Goal: Task Accomplishment & Management: Manage account settings

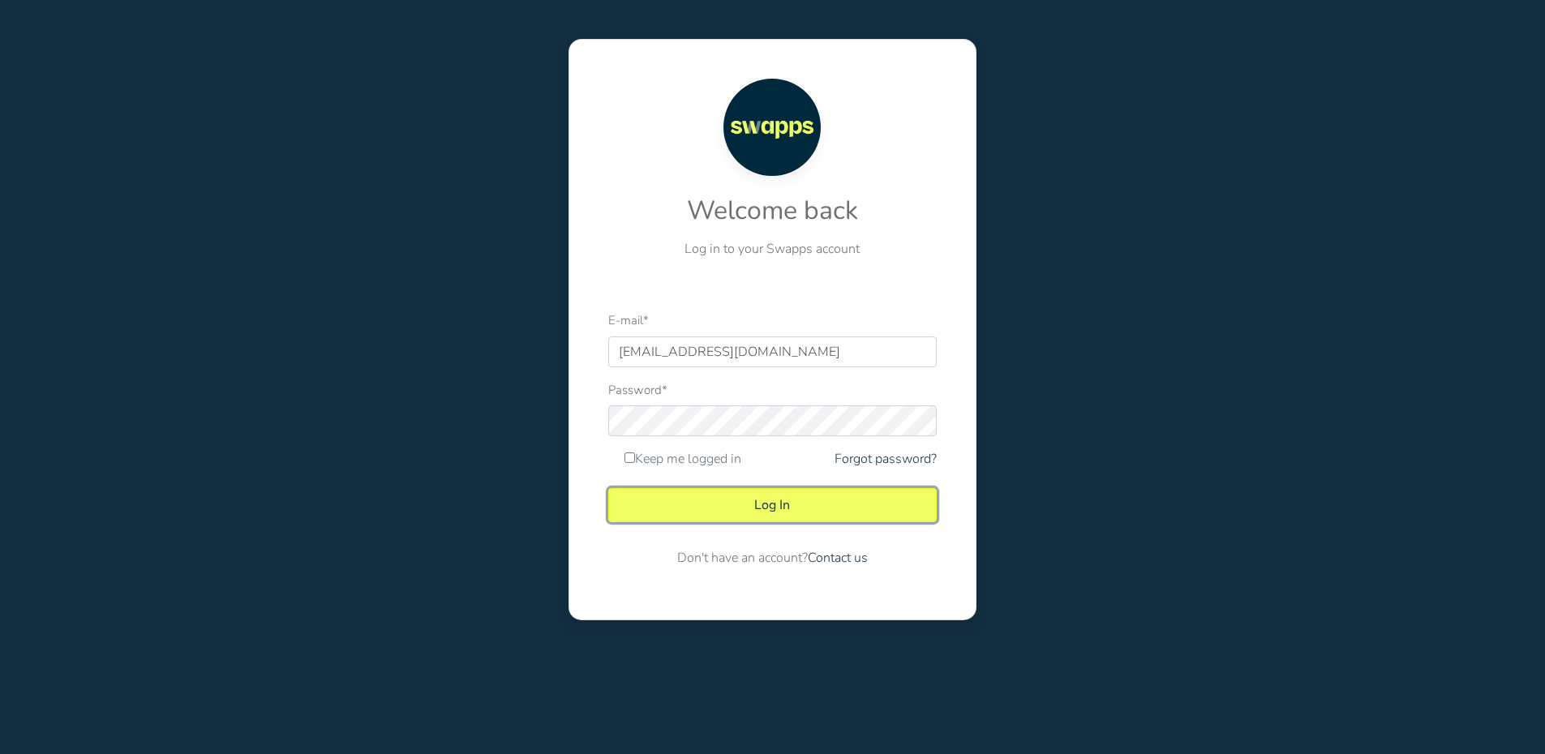
click at [777, 497] on button "Log In" at bounding box center [772, 505] width 328 height 34
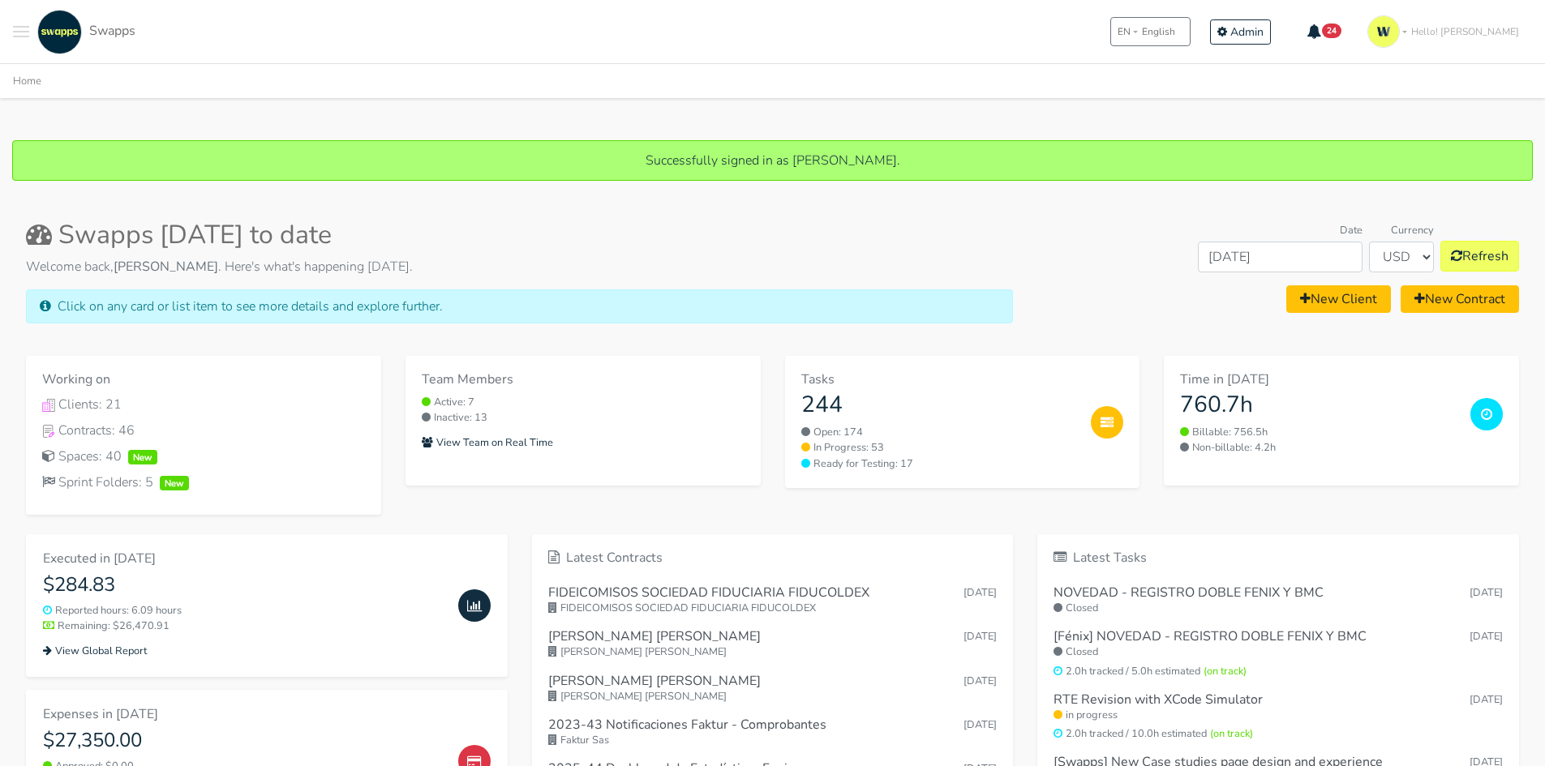
click at [16, 25] on button "Toggle navigation menu" at bounding box center [21, 32] width 16 height 45
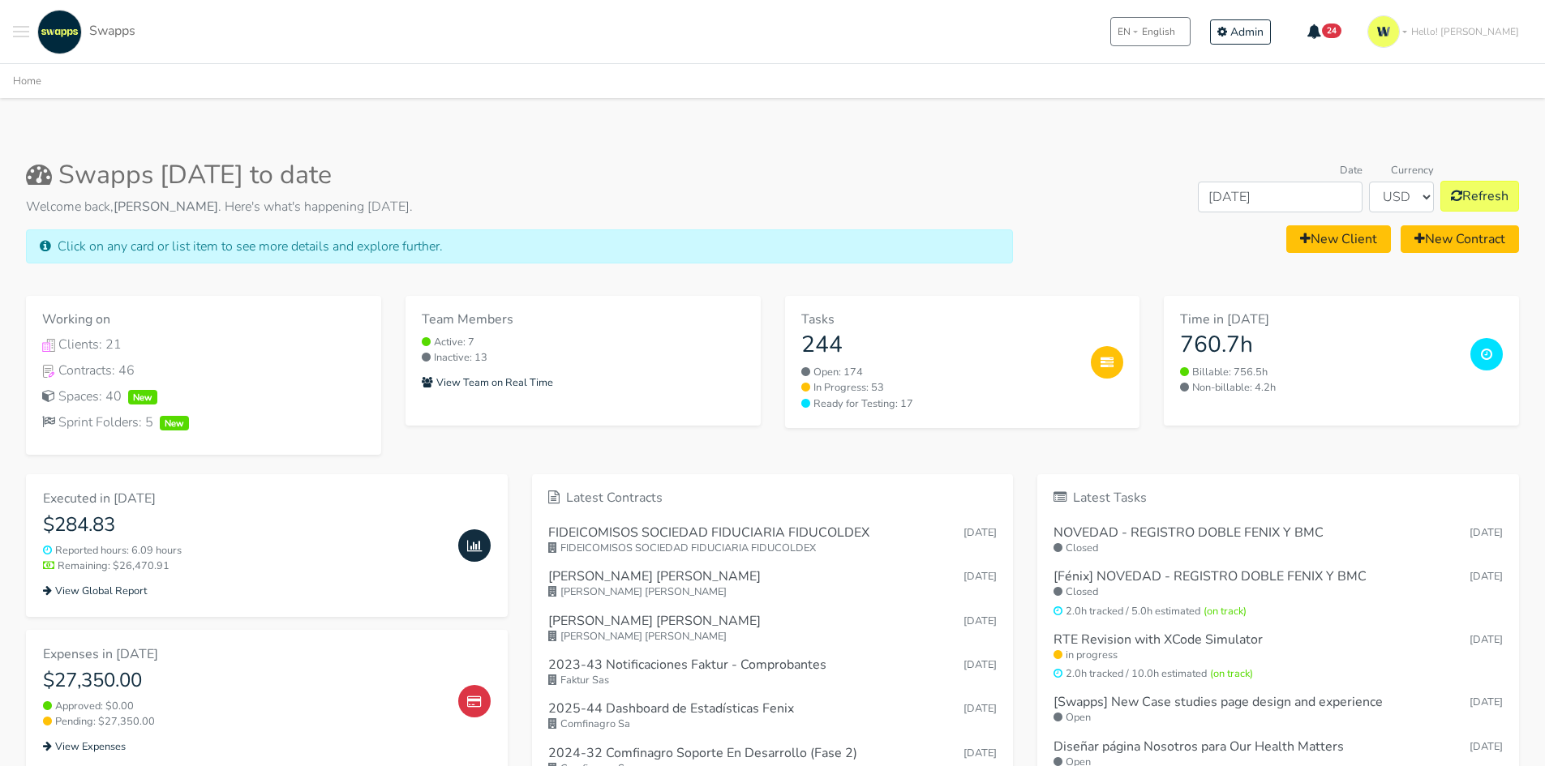
click at [1496, 24] on span "Hello! [PERSON_NAME]" at bounding box center [1465, 31] width 108 height 15
click at [1453, 193] on link "Log out" at bounding box center [1466, 194] width 131 height 30
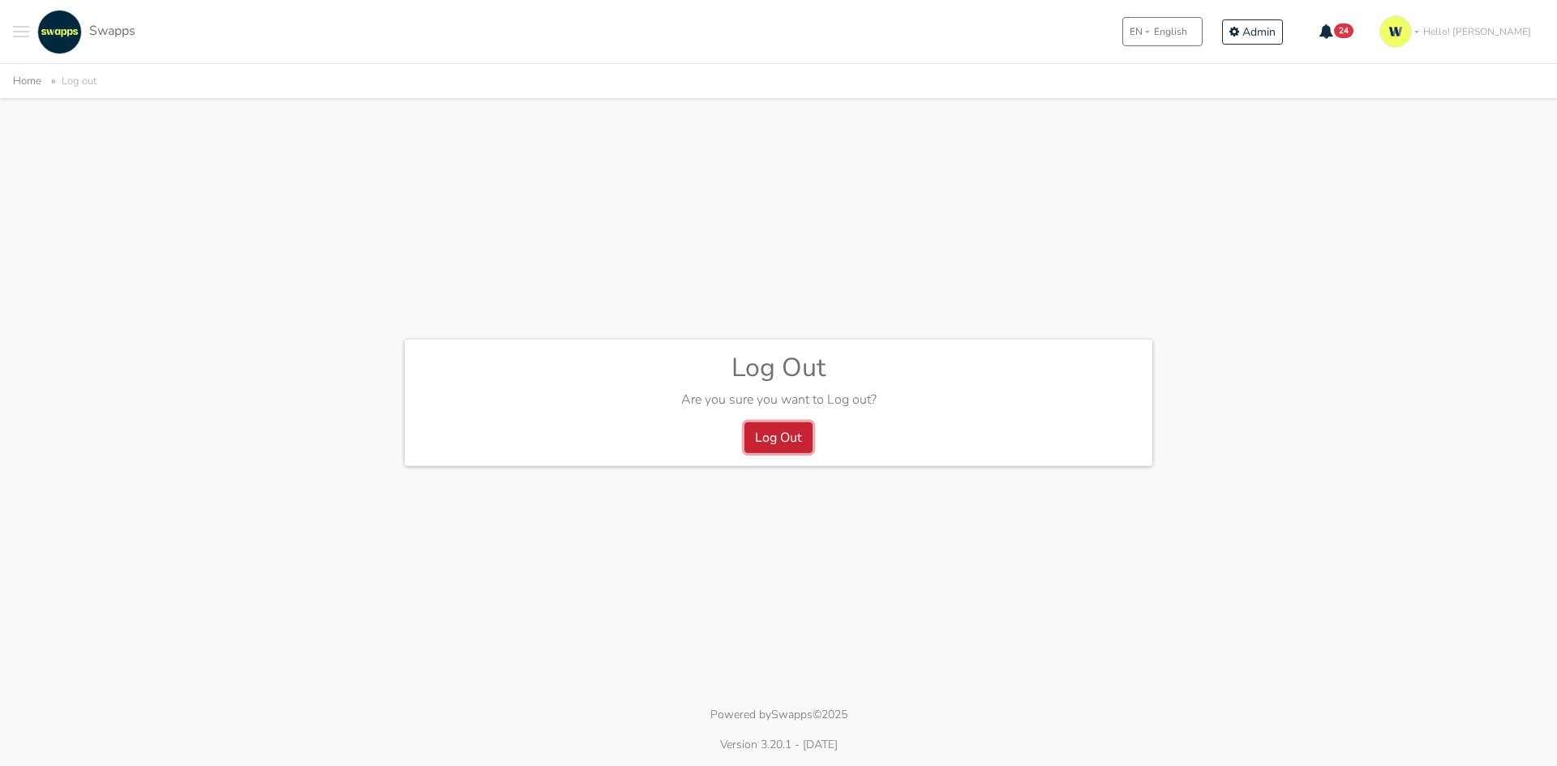
click at [751, 436] on button "Log Out" at bounding box center [778, 438] width 68 height 31
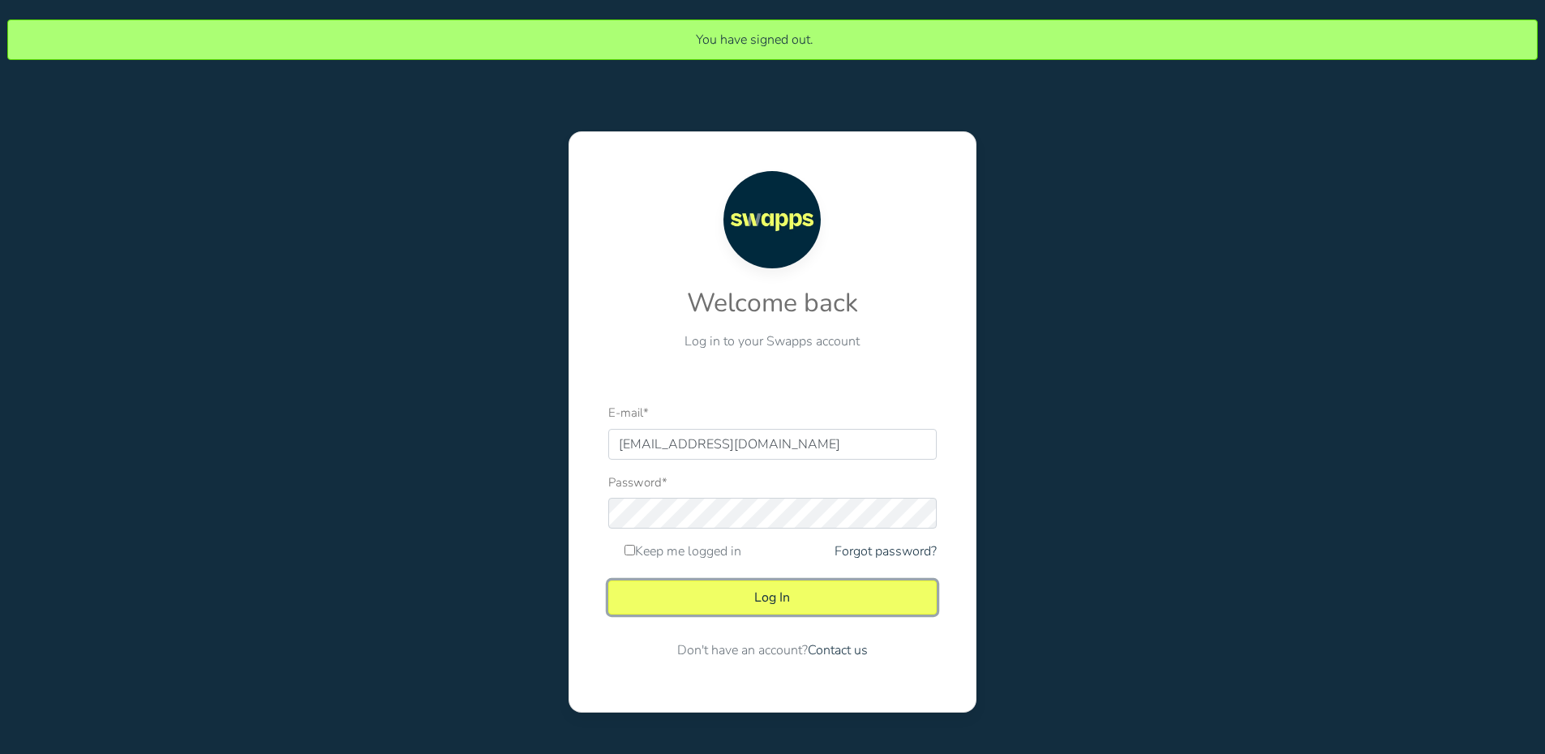
click at [769, 604] on button "Log In" at bounding box center [772, 598] width 328 height 34
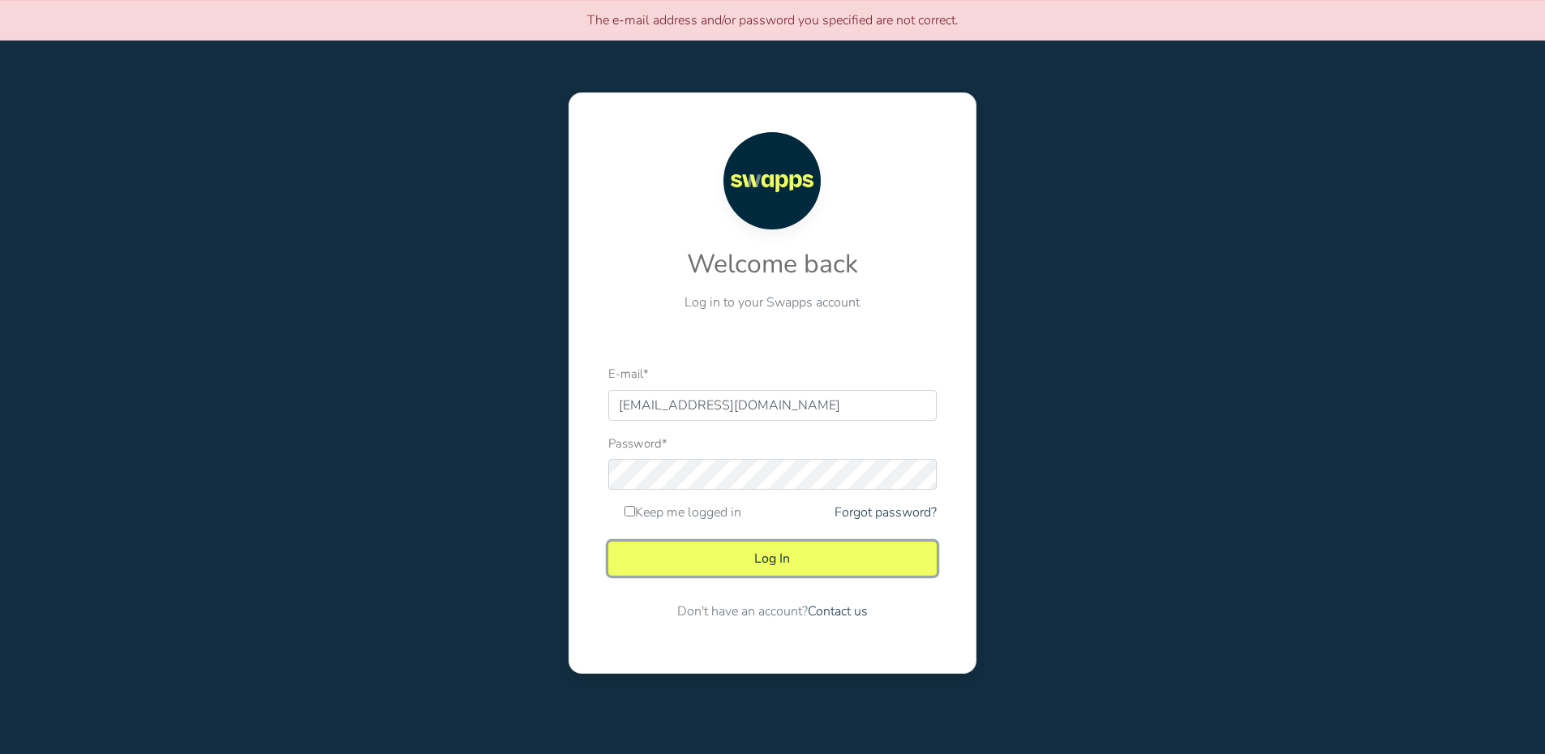
click at [786, 566] on button "Log In" at bounding box center [772, 559] width 328 height 34
click at [899, 455] on div "Password *" at bounding box center [772, 462] width 328 height 57
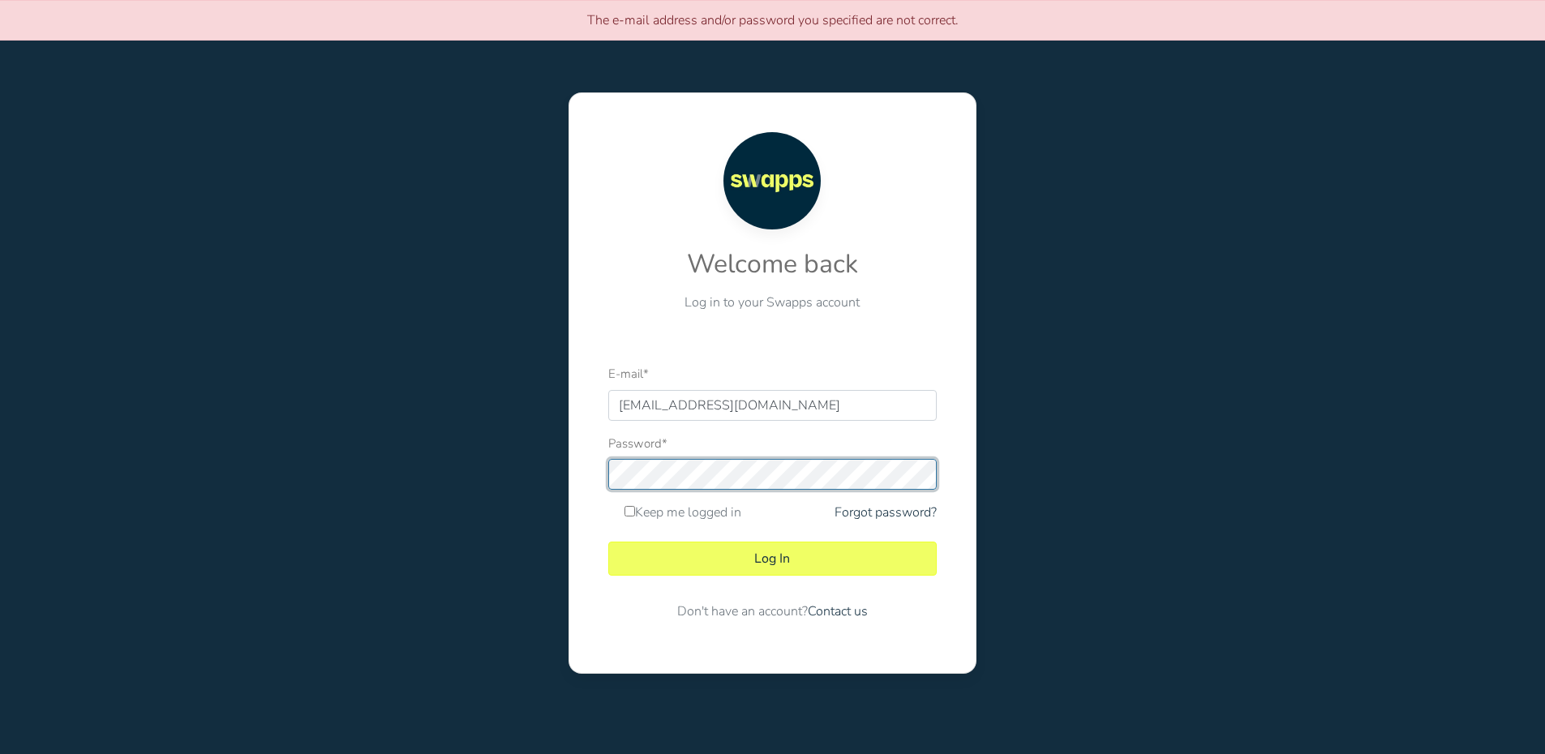
click at [333, 446] on div "The e-mail address and/or password you specified are not correct. Welcome back …" at bounding box center [772, 356] width 1569 height 713
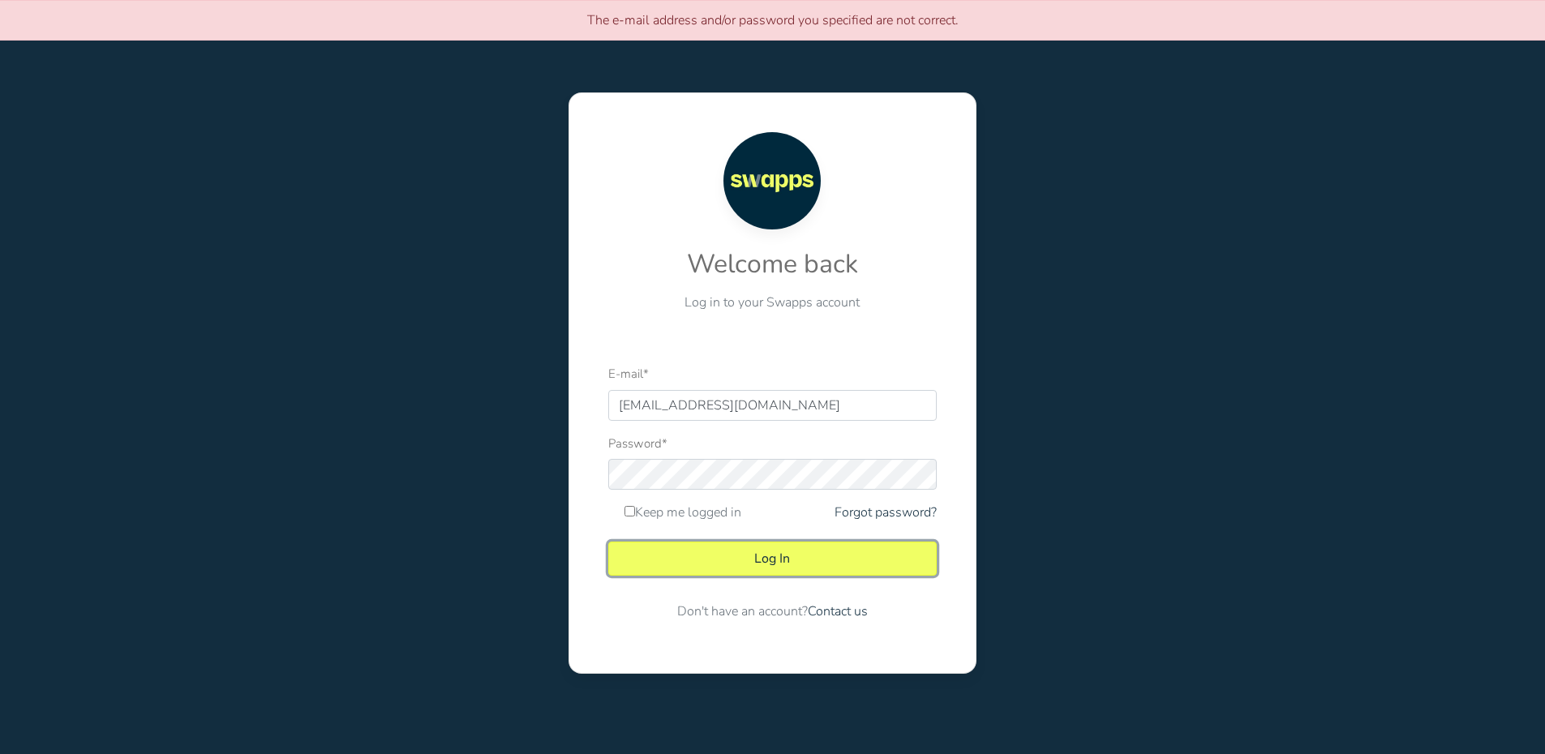
click at [713, 564] on button "Log In" at bounding box center [772, 559] width 328 height 34
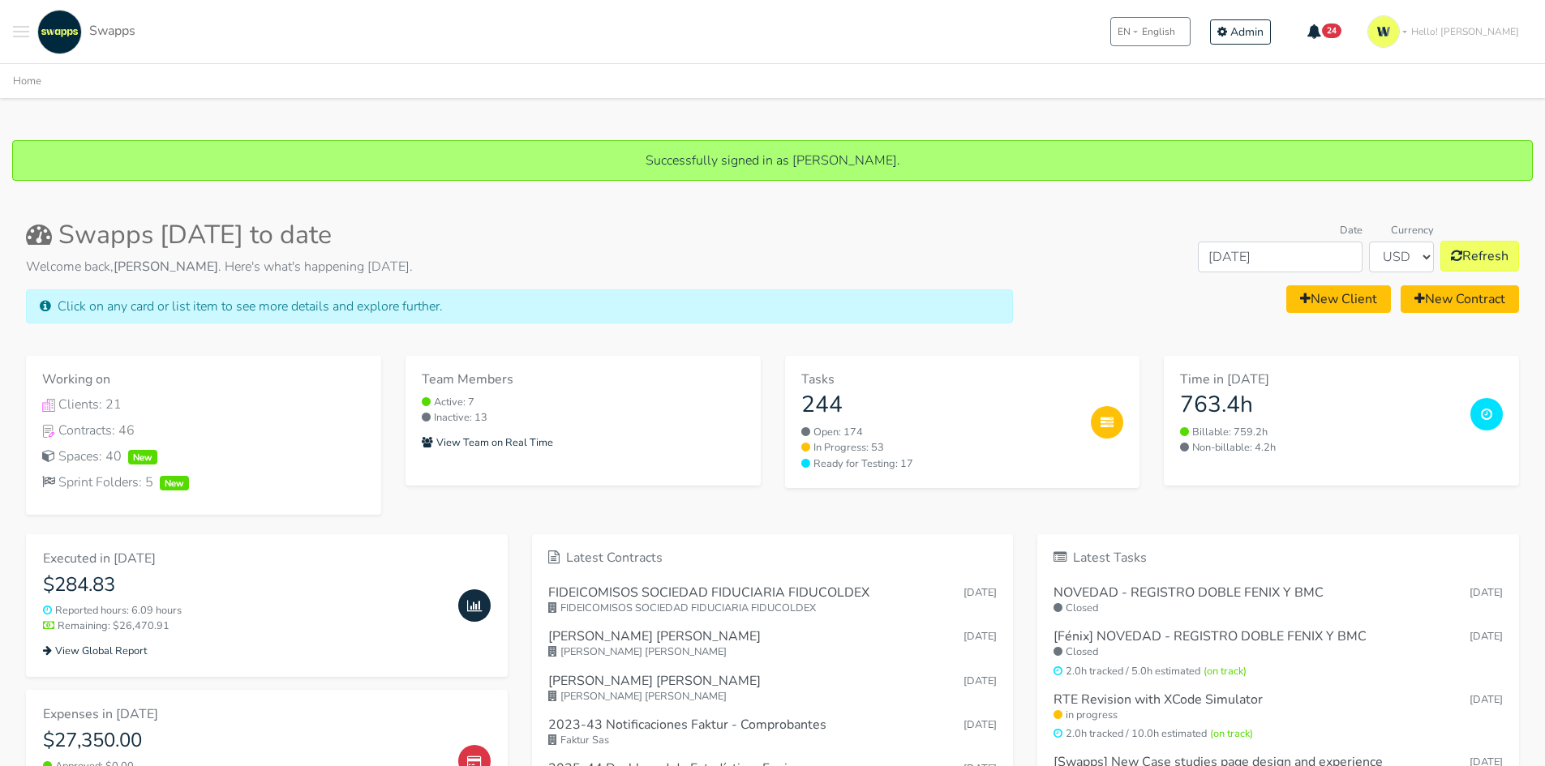
click at [1420, 195] on div "Successfully signed in as Ruth Pedraza. Swapps September 2025 to date Welcome b…" at bounding box center [772, 725] width 1545 height 1171
click at [1490, 37] on span "Hello! [PERSON_NAME]" at bounding box center [1465, 31] width 108 height 15
click at [1442, 191] on link "Log out" at bounding box center [1466, 194] width 131 height 30
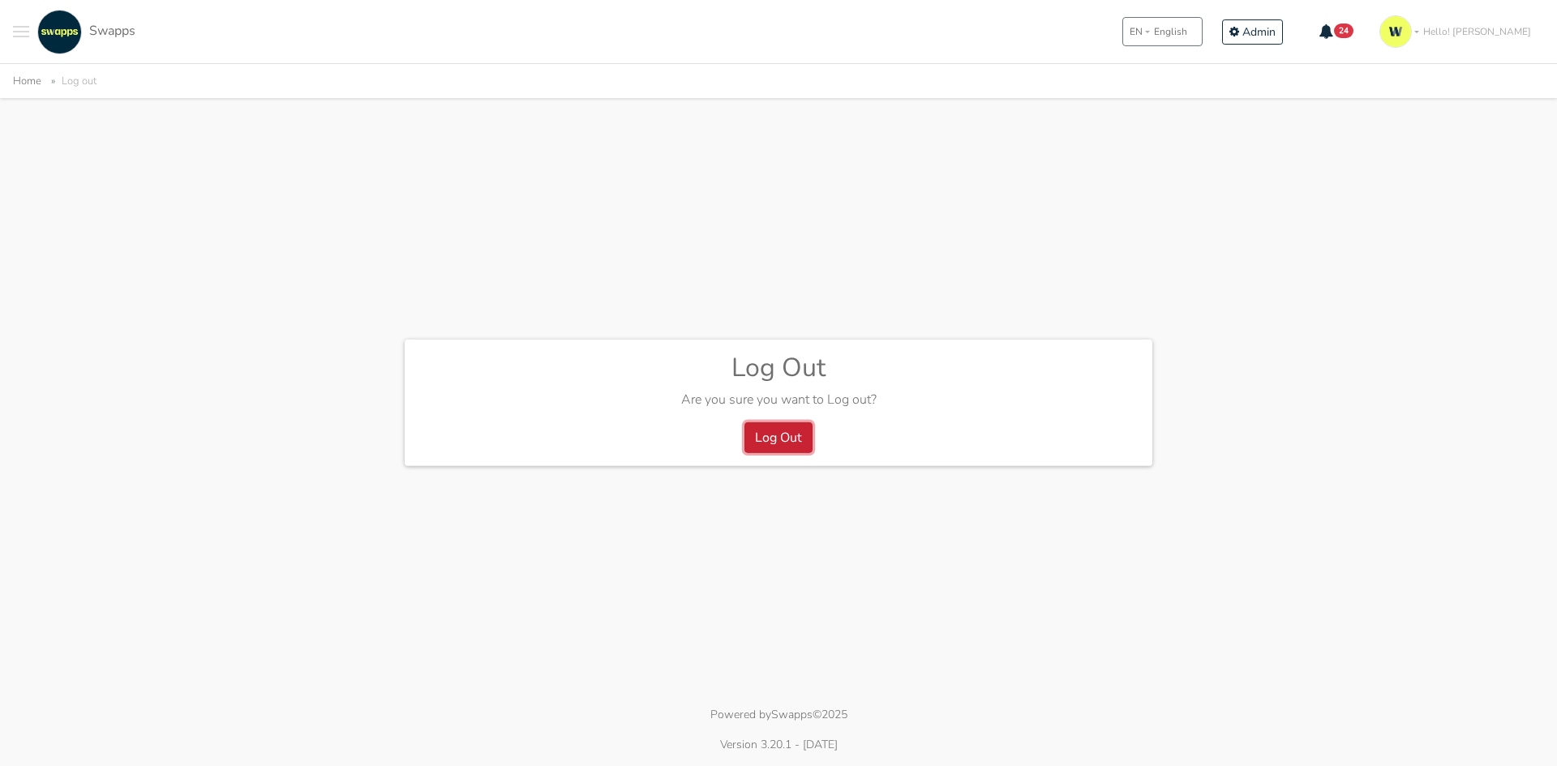
click at [796, 442] on button "Log Out" at bounding box center [778, 438] width 68 height 31
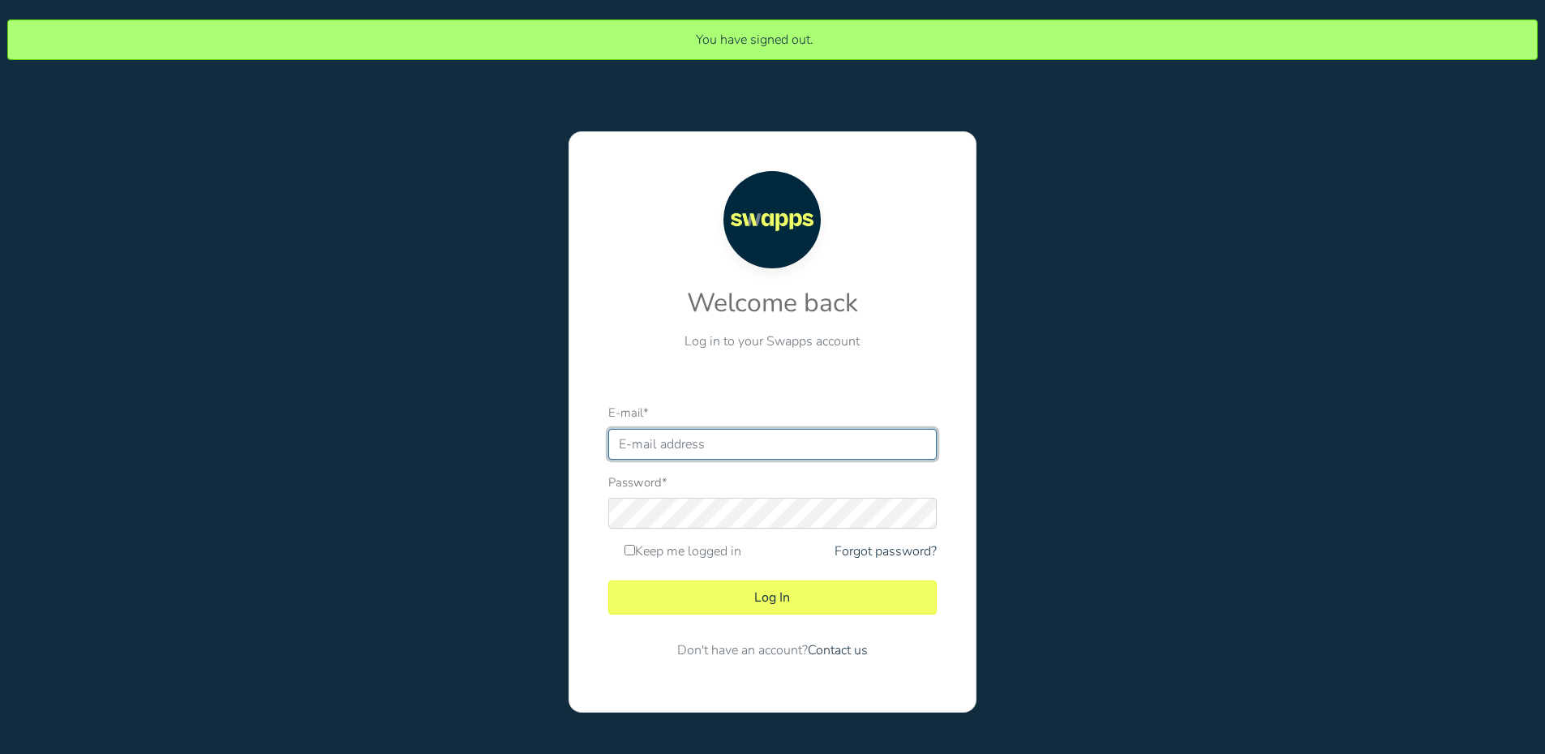
type input "[EMAIL_ADDRESS][DOMAIN_NAME]"
click at [817, 466] on form "E-mail * contabilidad@swapps.co Password * Keep me logged in Forgot password? L…" at bounding box center [772, 538] width 328 height 270
click at [608, 529] on div at bounding box center [608, 529] width 0 height 0
click at [916, 286] on div "Welcome back Log in to your Swapps account" at bounding box center [772, 267] width 328 height 193
click at [699, 551] on label "Keep me logged in" at bounding box center [682, 551] width 117 height 19
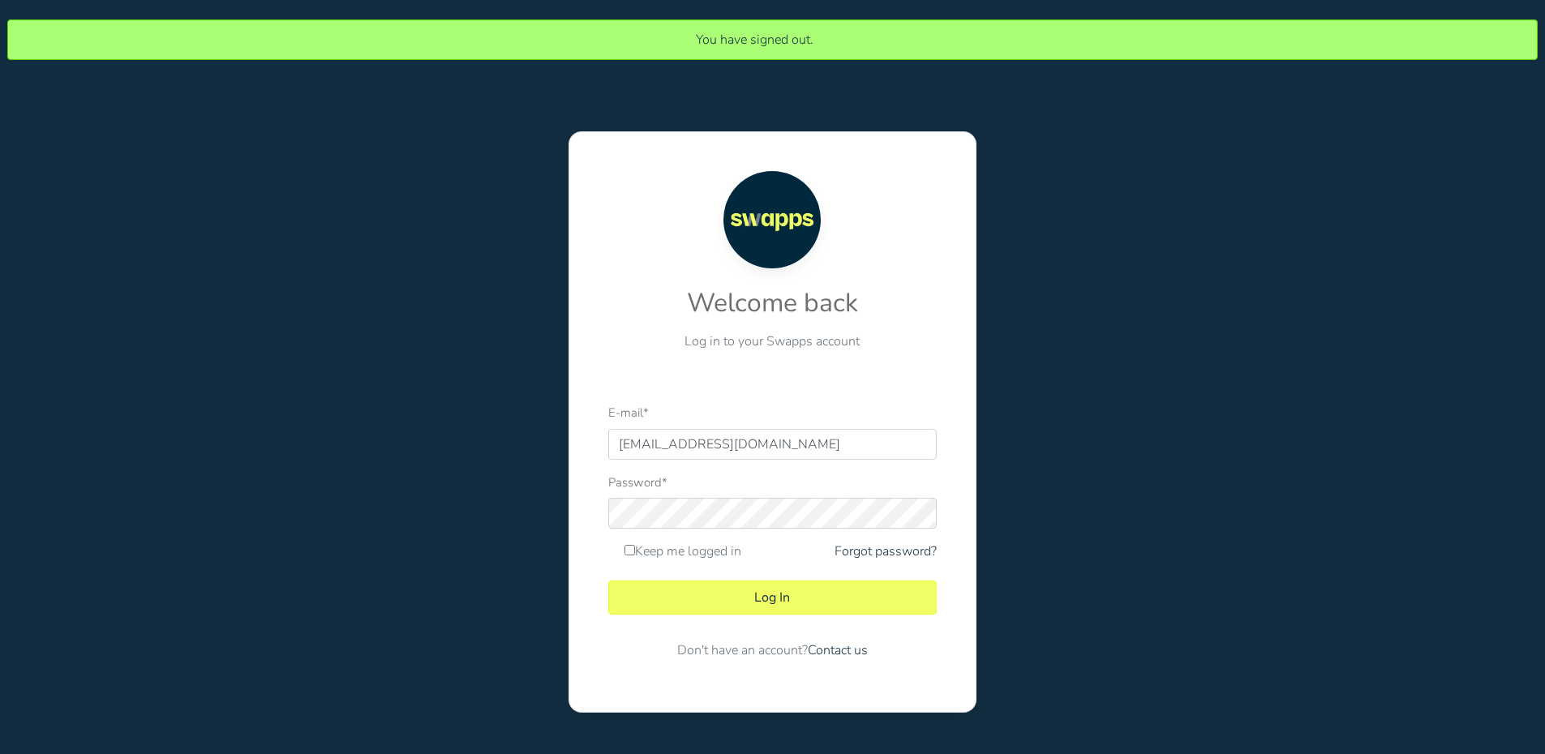
click at [635, 551] on input "Keep me logged in" at bounding box center [629, 550] width 11 height 11
click at [685, 551] on label "Keep me logged in" at bounding box center [682, 551] width 117 height 19
click at [635, 551] on input "Keep me logged in" at bounding box center [629, 550] width 11 height 11
checkbox input "false"
click at [1368, 297] on div "You have signed out. Welcome back Log in to your Swapps account E-mail * contab…" at bounding box center [772, 376] width 1569 height 752
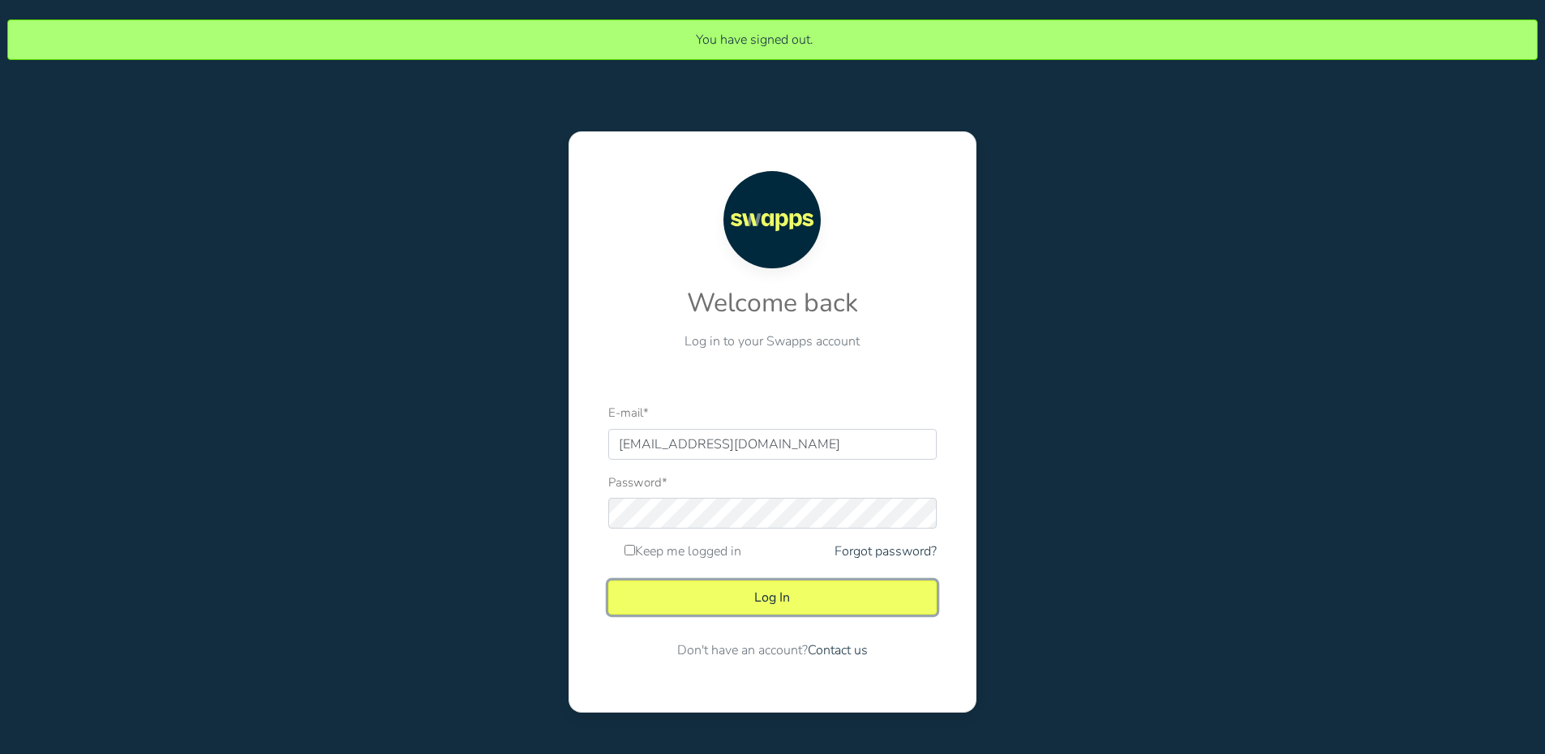
click at [779, 603] on button "Log In" at bounding box center [772, 598] width 328 height 34
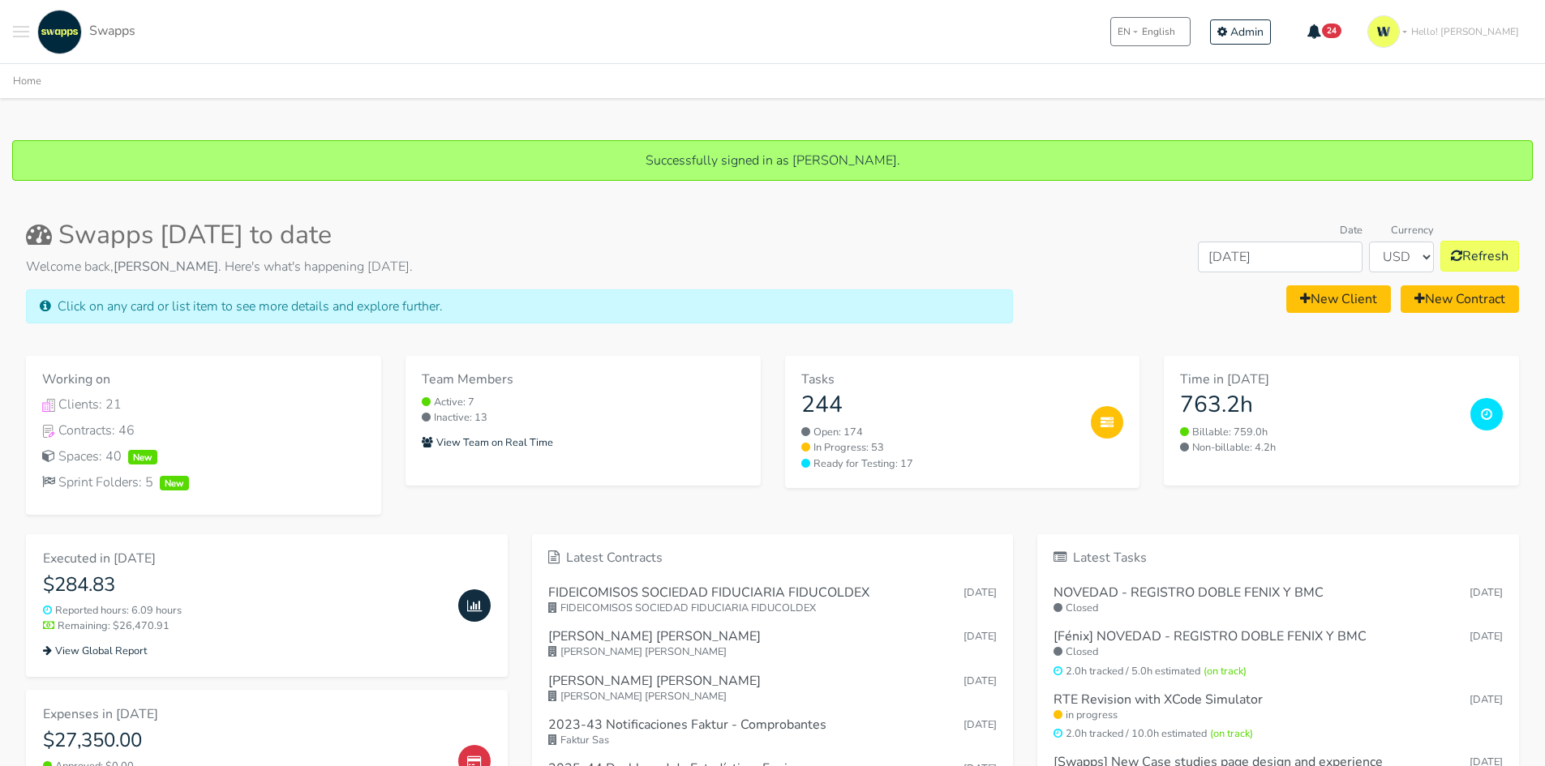
click at [1482, 29] on span "Hello! [PERSON_NAME]" at bounding box center [1465, 31] width 108 height 15
click at [1488, 145] on link "Change Password" at bounding box center [1466, 150] width 131 height 30
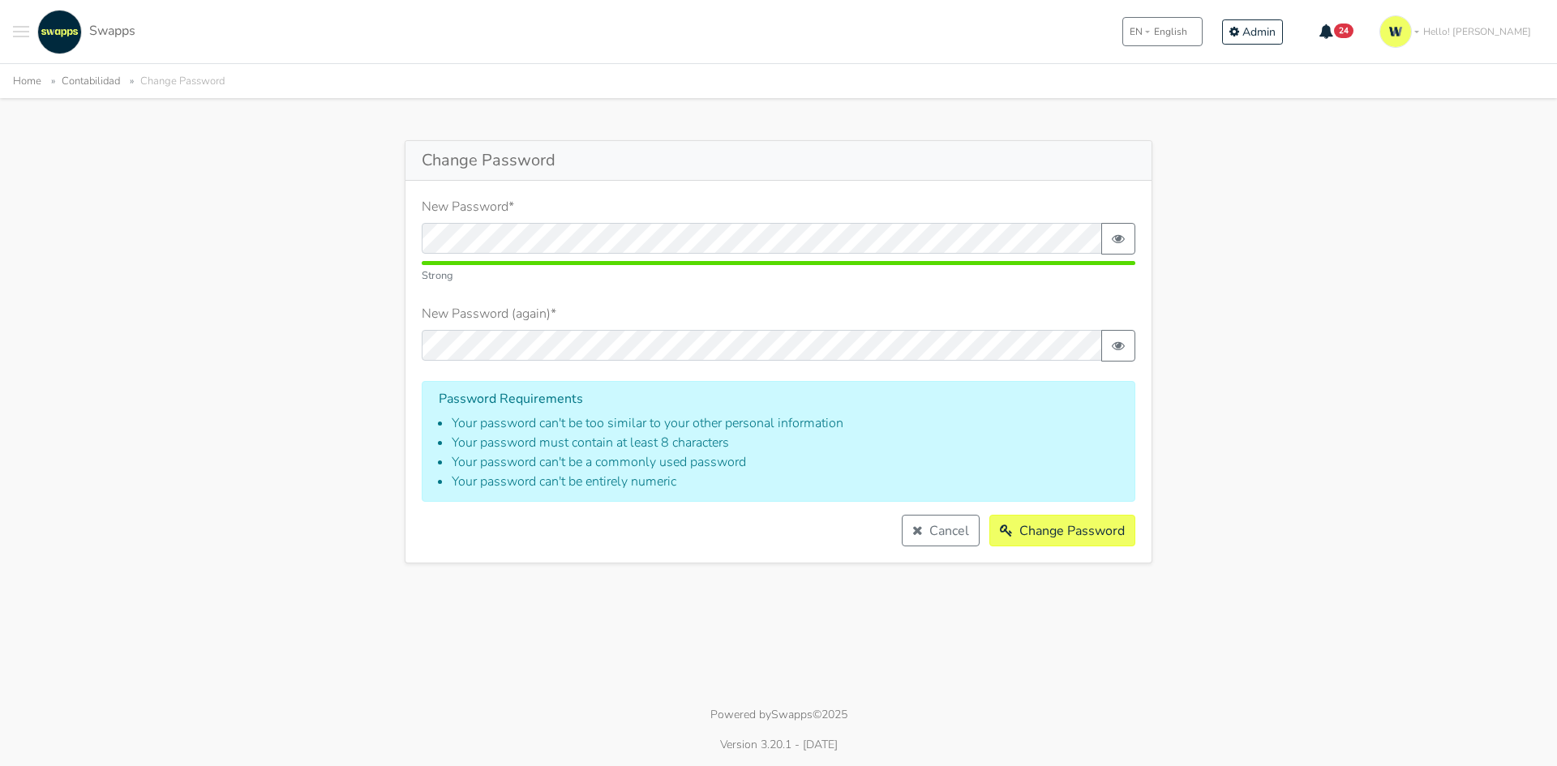
click at [1204, 217] on div "Change Password New Password * Strong New Password (again) * Password Requireme…" at bounding box center [778, 351] width 1557 height 423
click at [1117, 245] on button "button" at bounding box center [1118, 239] width 34 height 32
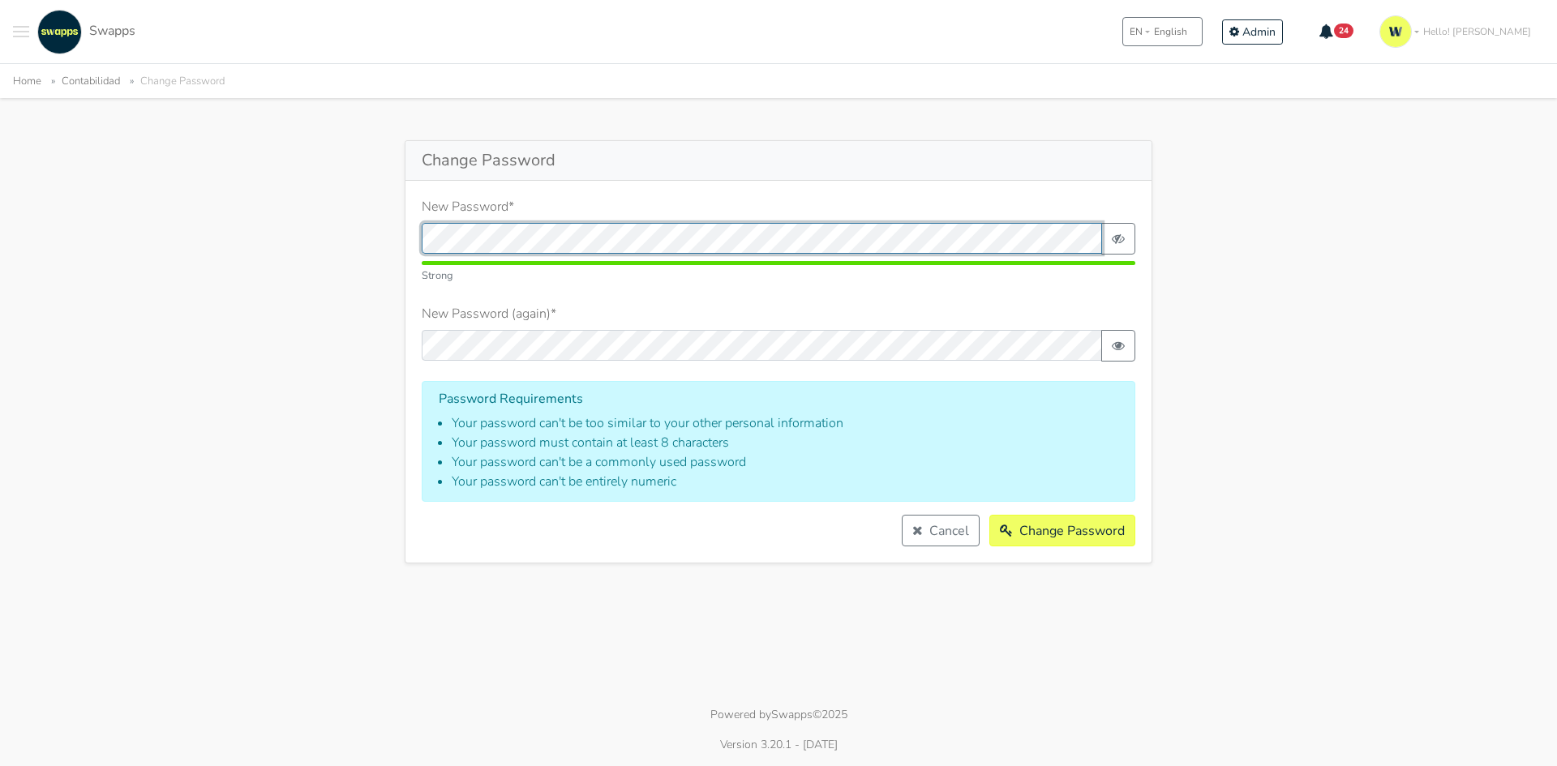
click at [311, 230] on div "Change Password New Password * Strong New Password (again) * Password Requireme…" at bounding box center [778, 351] width 1557 height 423
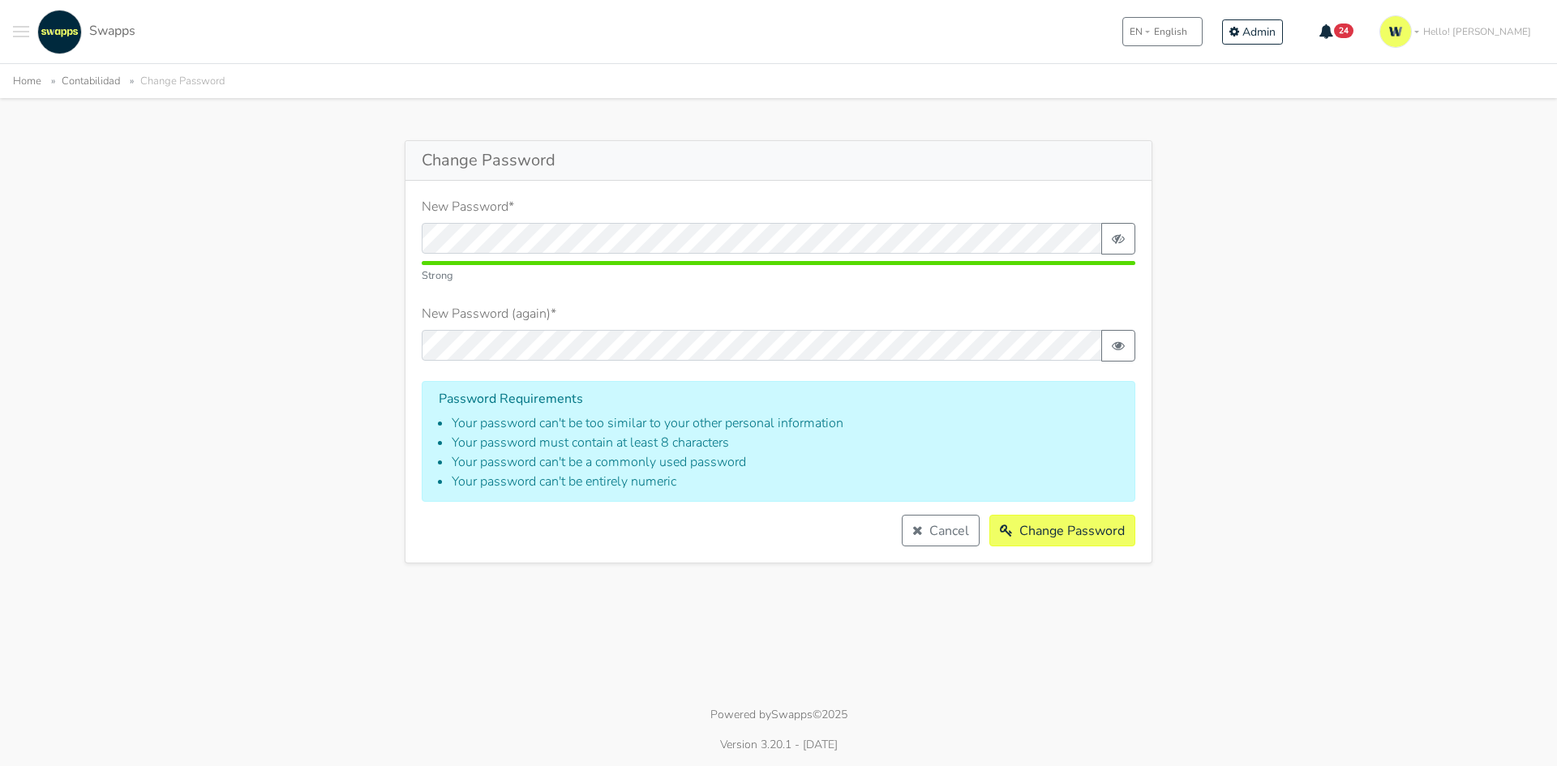
click at [663, 203] on div "New Password * Strong" at bounding box center [779, 241] width 714 height 88
click at [712, 320] on div "New Password (again) *" at bounding box center [779, 333] width 714 height 58
click at [1047, 526] on button "Change Password" at bounding box center [1062, 531] width 146 height 32
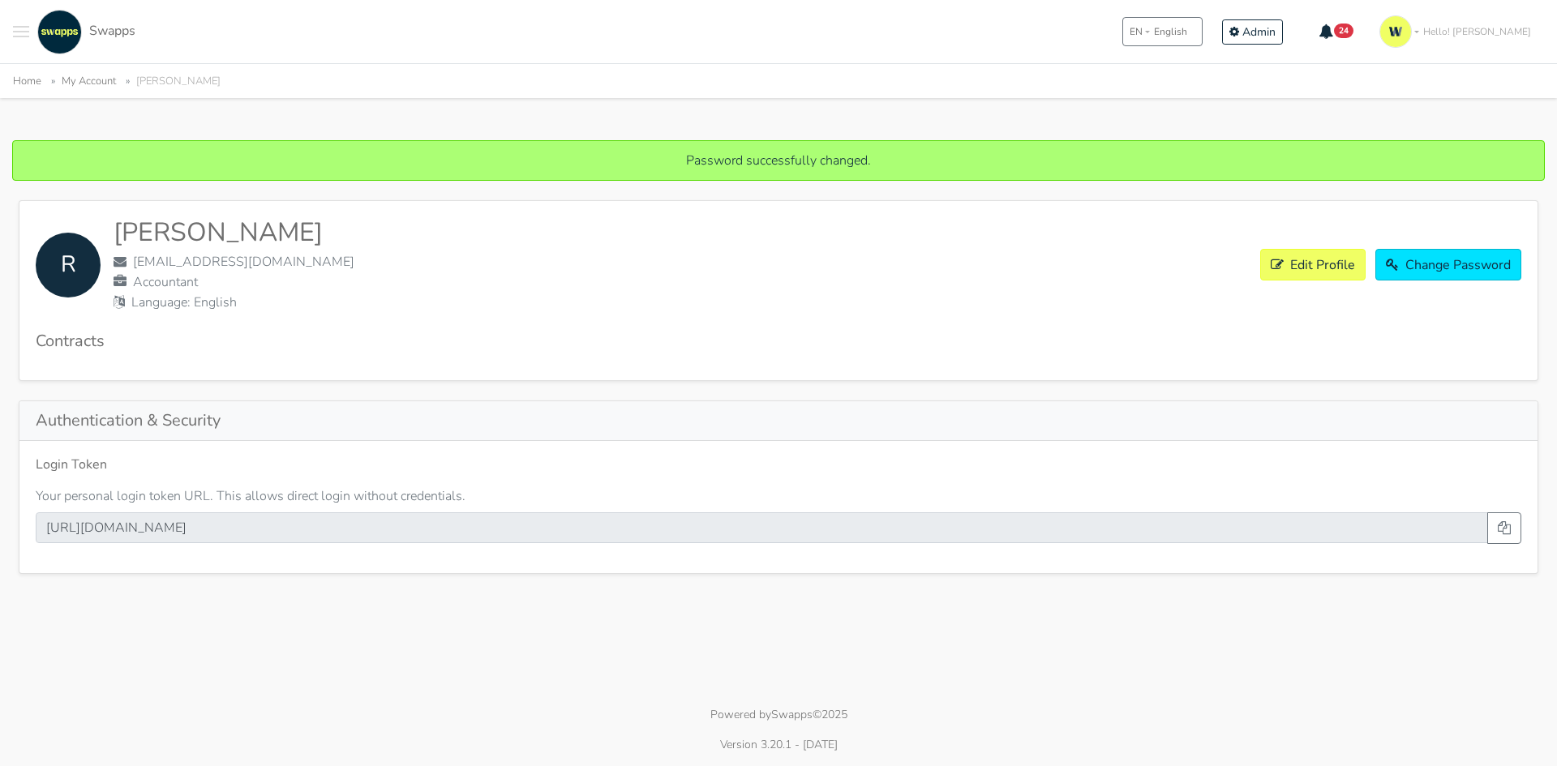
click at [1495, 31] on span "Hello! [PERSON_NAME]" at bounding box center [1477, 31] width 108 height 15
click at [1486, 180] on link "Log out" at bounding box center [1478, 194] width 131 height 30
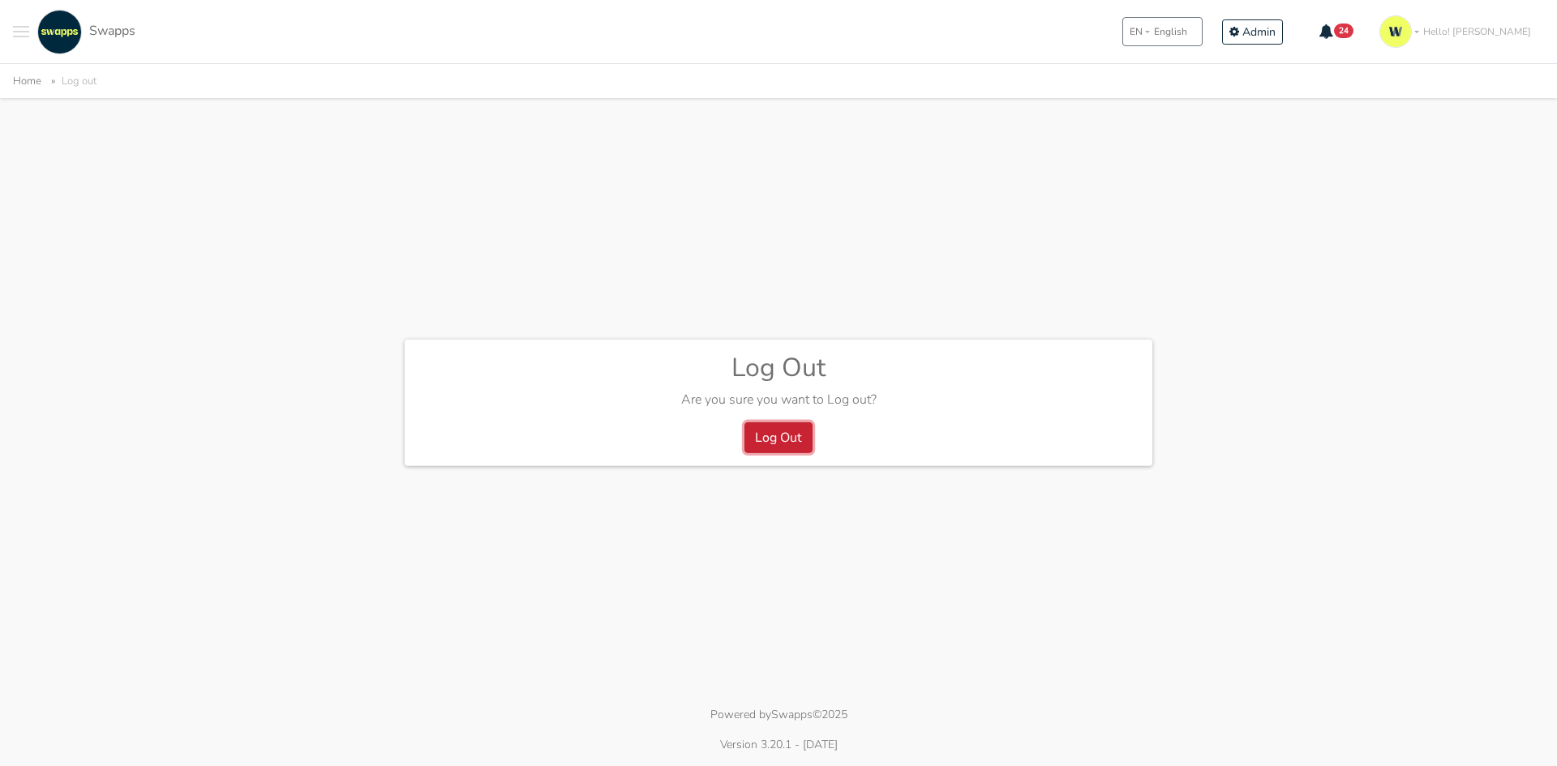
click at [781, 440] on button "Log Out" at bounding box center [778, 438] width 68 height 31
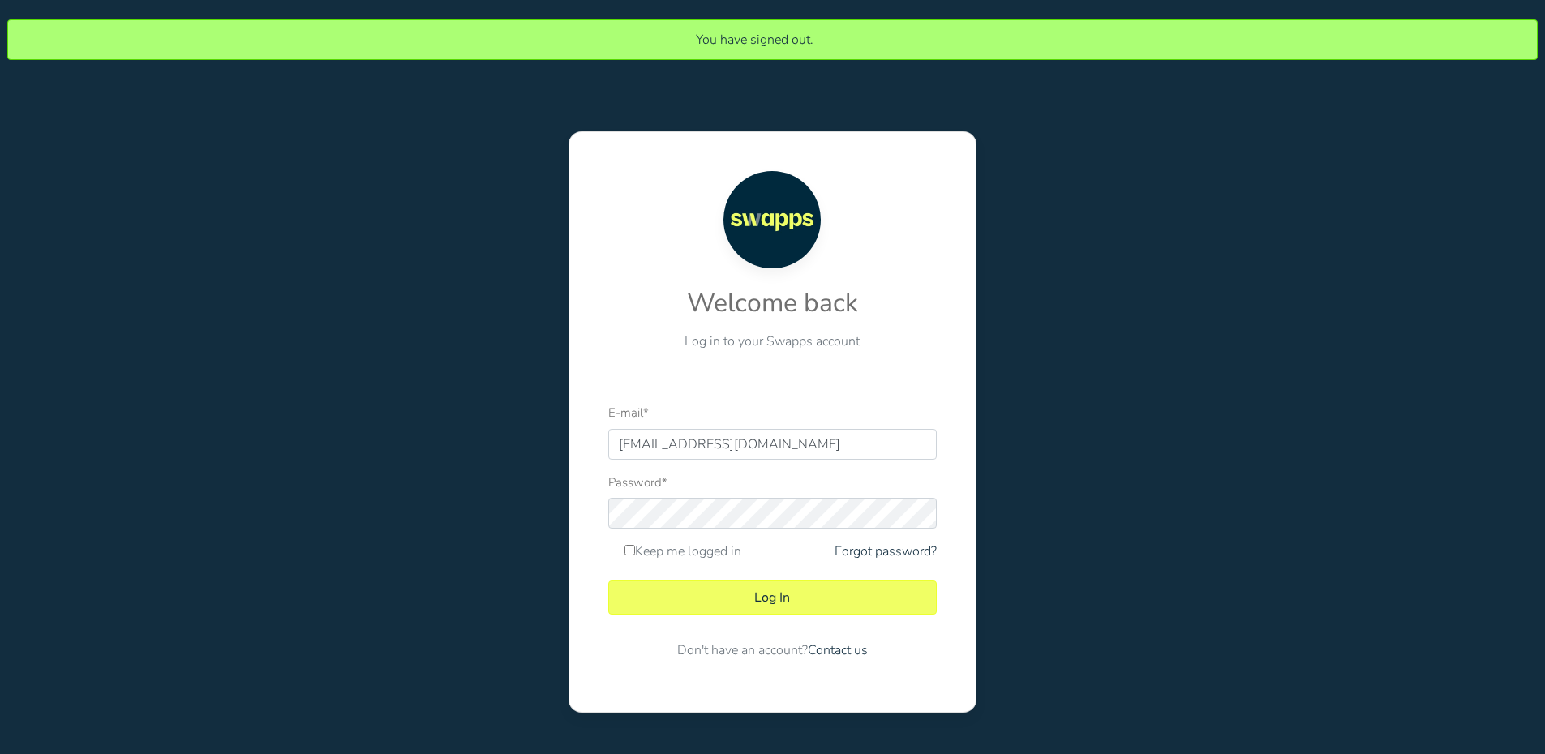
click at [712, 556] on label "Keep me logged in" at bounding box center [682, 551] width 117 height 19
click at [635, 556] on input "Keep me logged in" at bounding box center [629, 550] width 11 height 11
click at [712, 556] on label "Keep me logged in" at bounding box center [682, 551] width 117 height 19
click at [635, 556] on input "Keep me logged in" at bounding box center [629, 550] width 11 height 11
checkbox input "false"
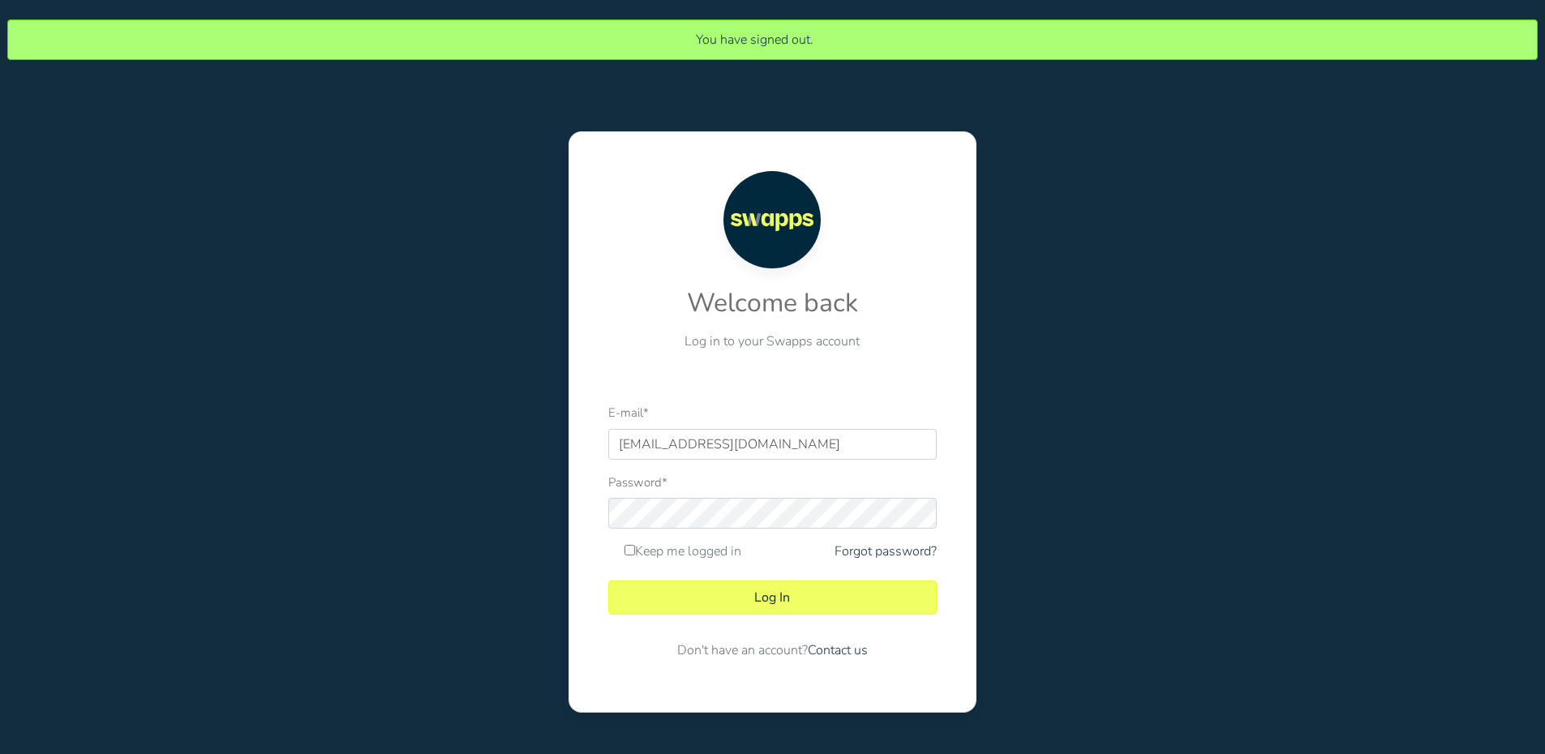
click at [866, 484] on div "Password *" at bounding box center [772, 501] width 328 height 57
click at [779, 614] on button "Log In" at bounding box center [772, 598] width 328 height 34
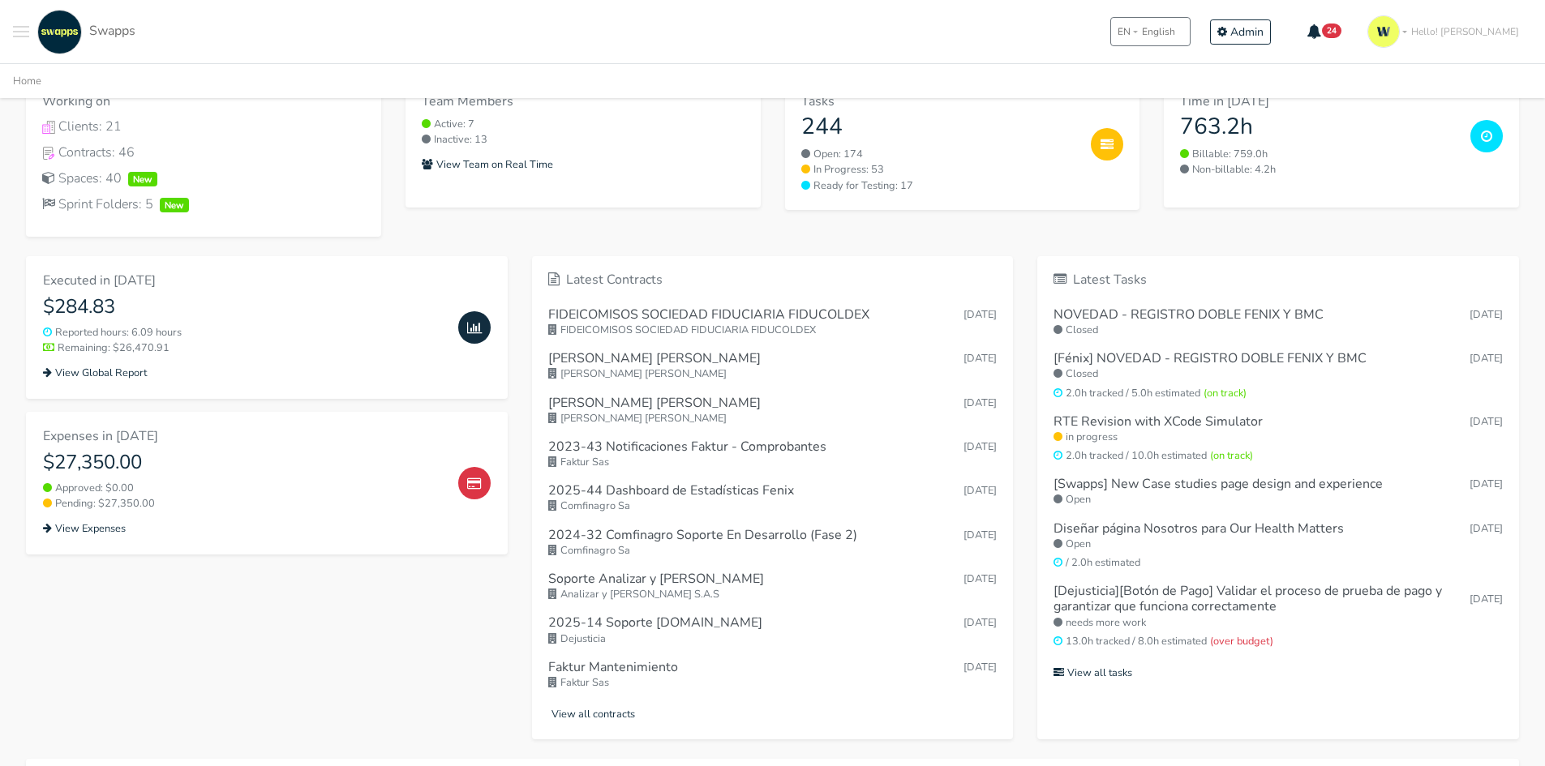
scroll to position [81, 0]
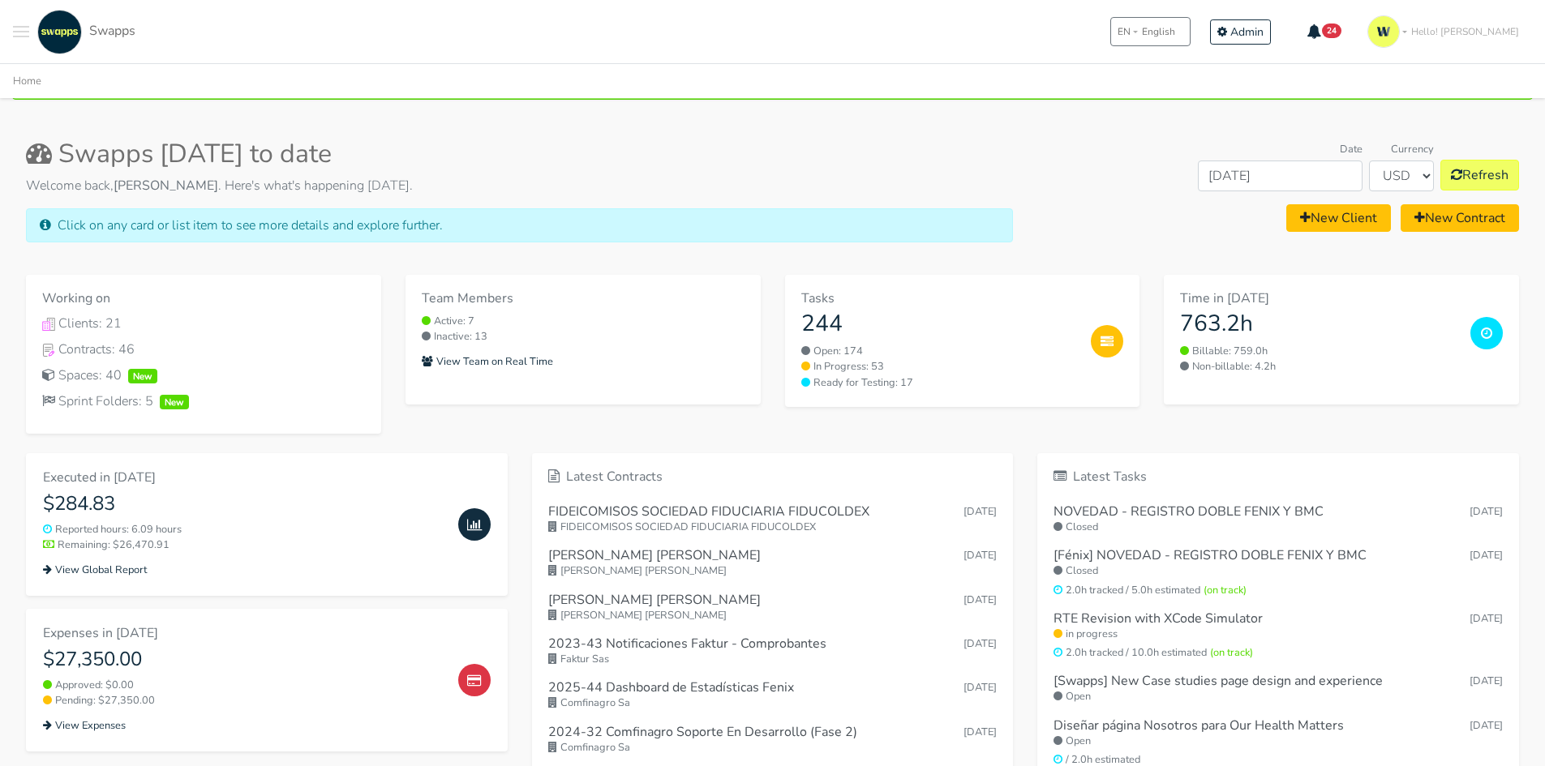
click at [28, 29] on button "Toggle navigation menu" at bounding box center [21, 32] width 16 height 45
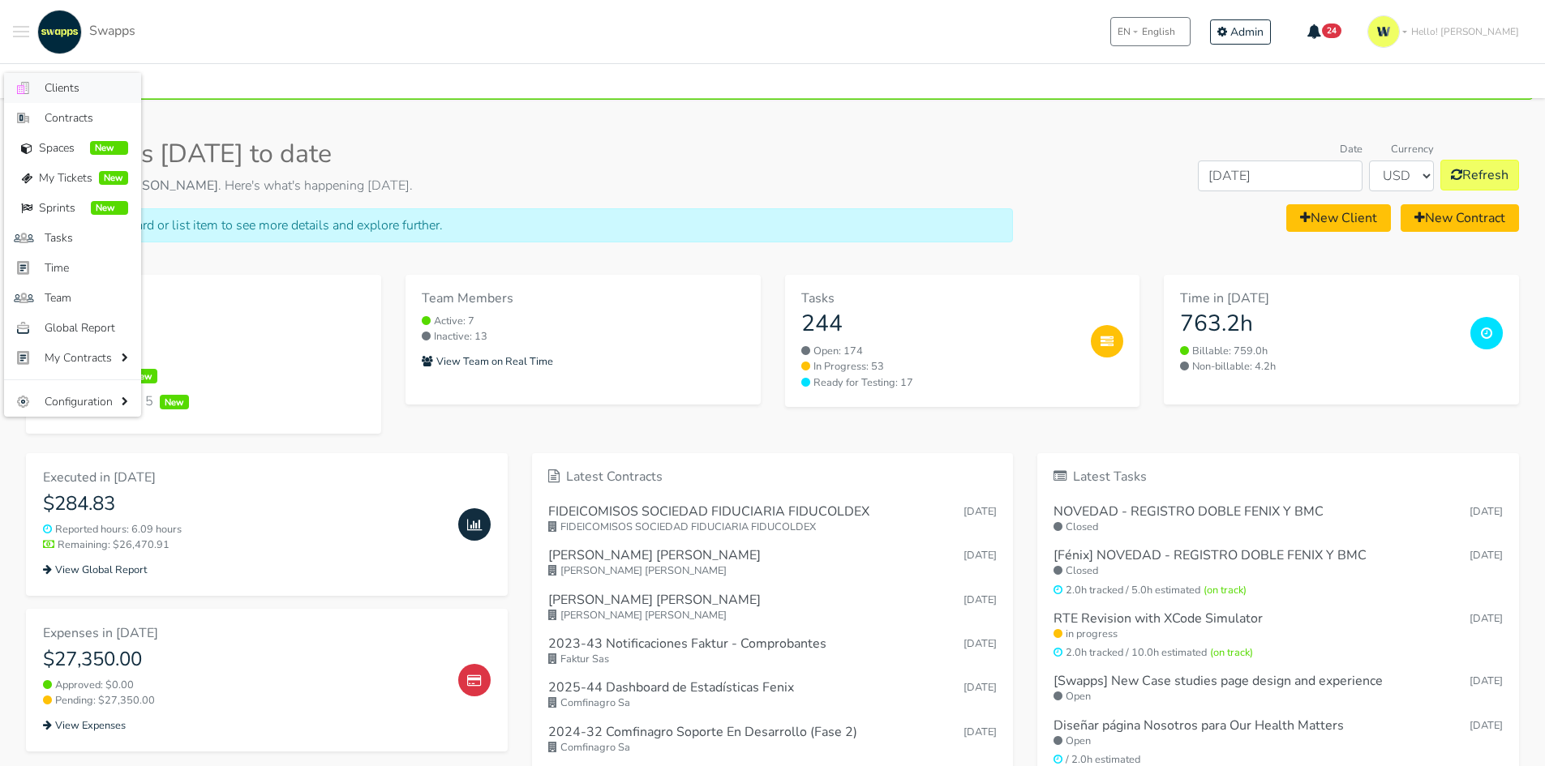
click at [62, 92] on span "Clients" at bounding box center [87, 87] width 84 height 17
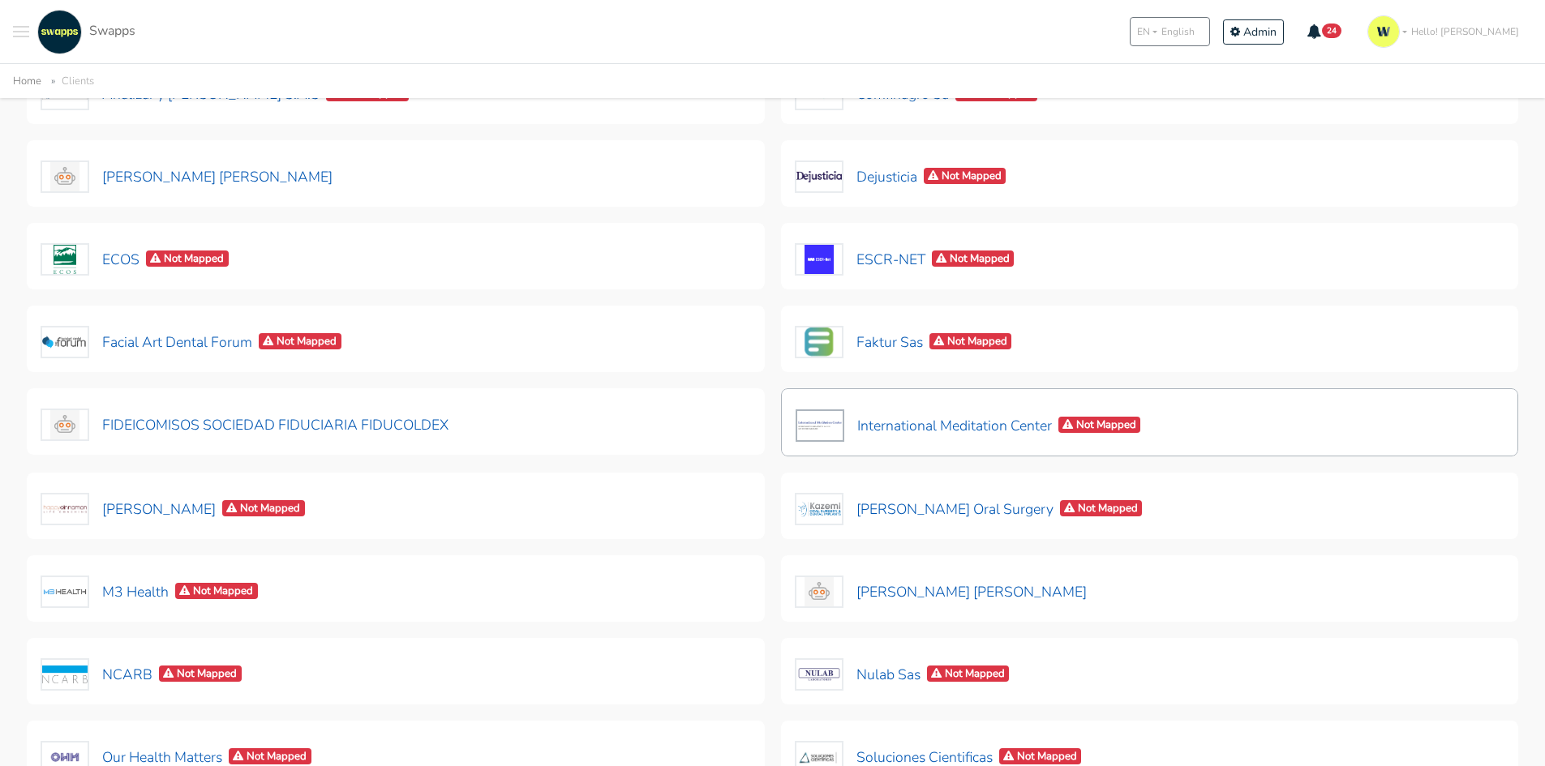
scroll to position [243, 0]
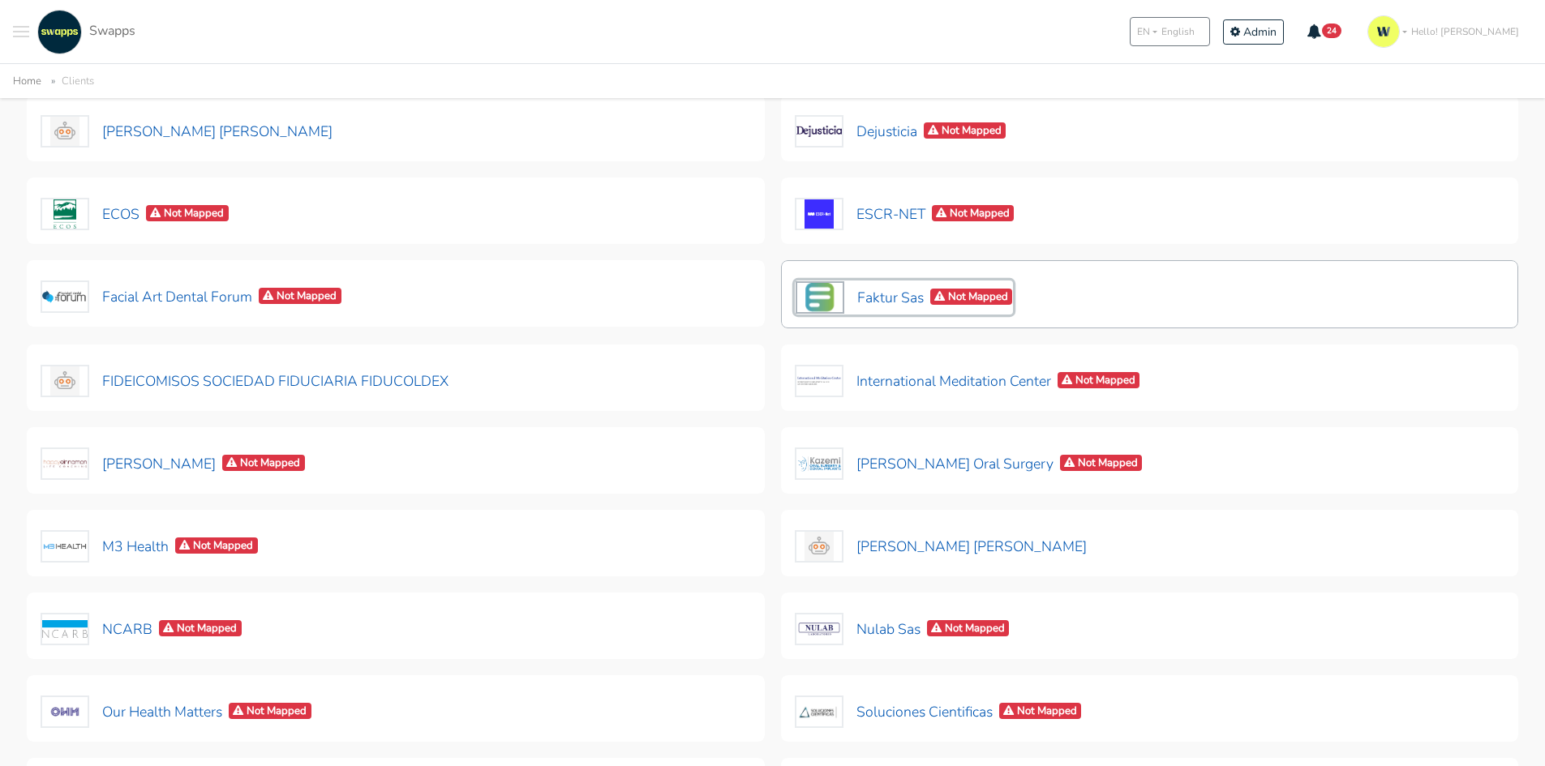
click at [897, 295] on button "Faktur Sas Not Mapped" at bounding box center [904, 298] width 219 height 34
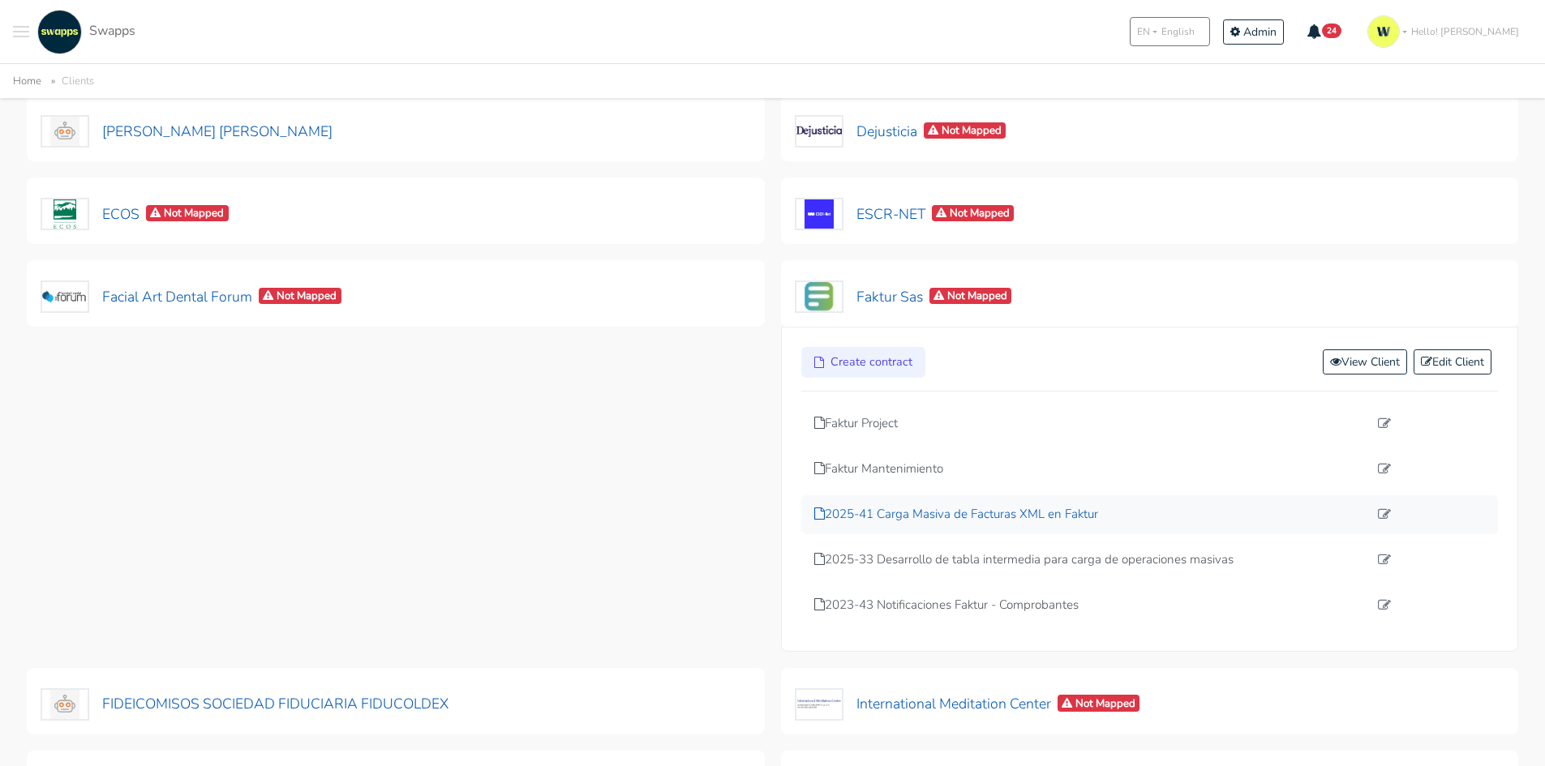
click at [899, 515] on p "2025-41 Carga Masiva de Facturas XML en Faktur" at bounding box center [1091, 514] width 555 height 19
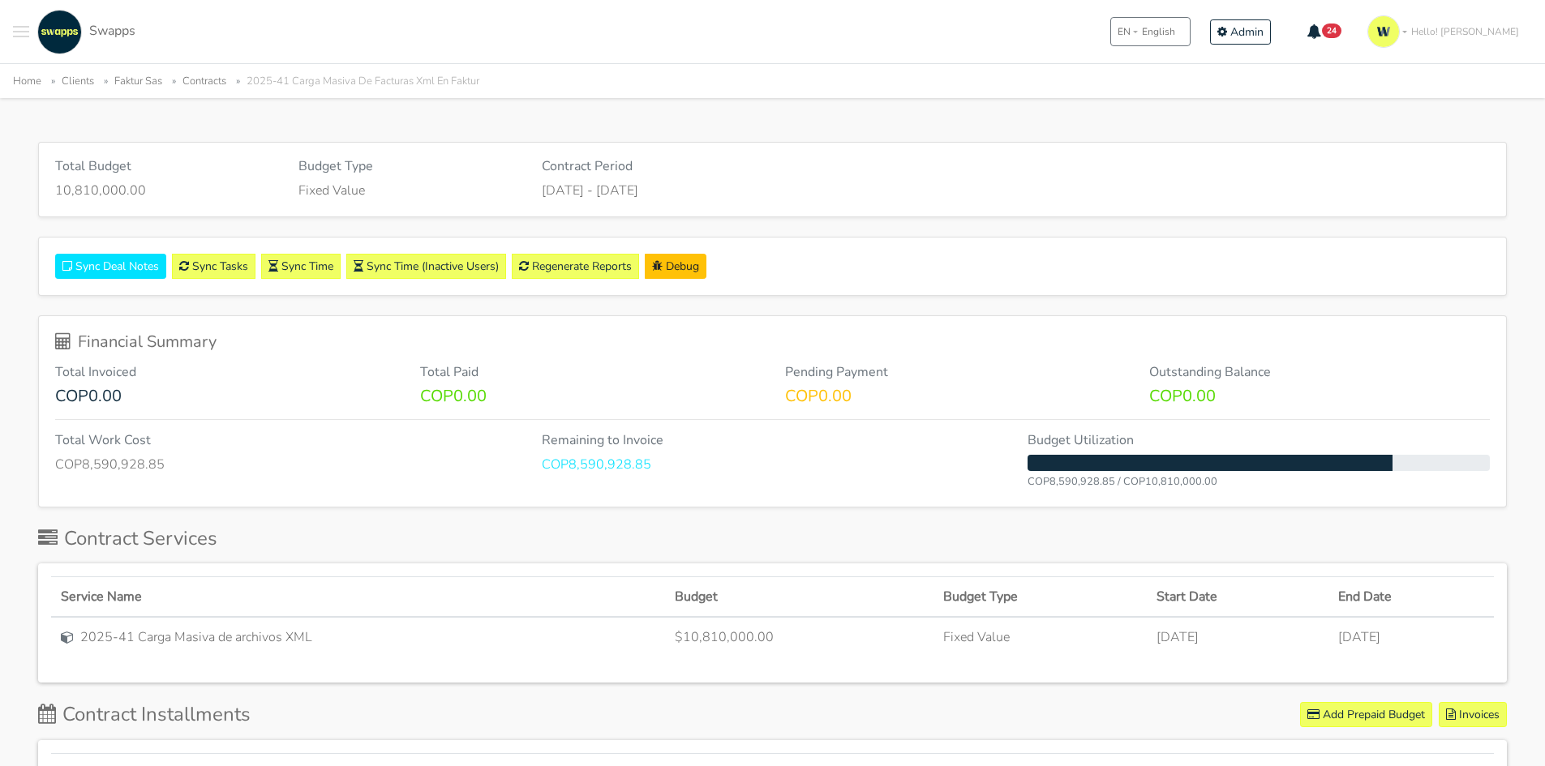
scroll to position [81, 0]
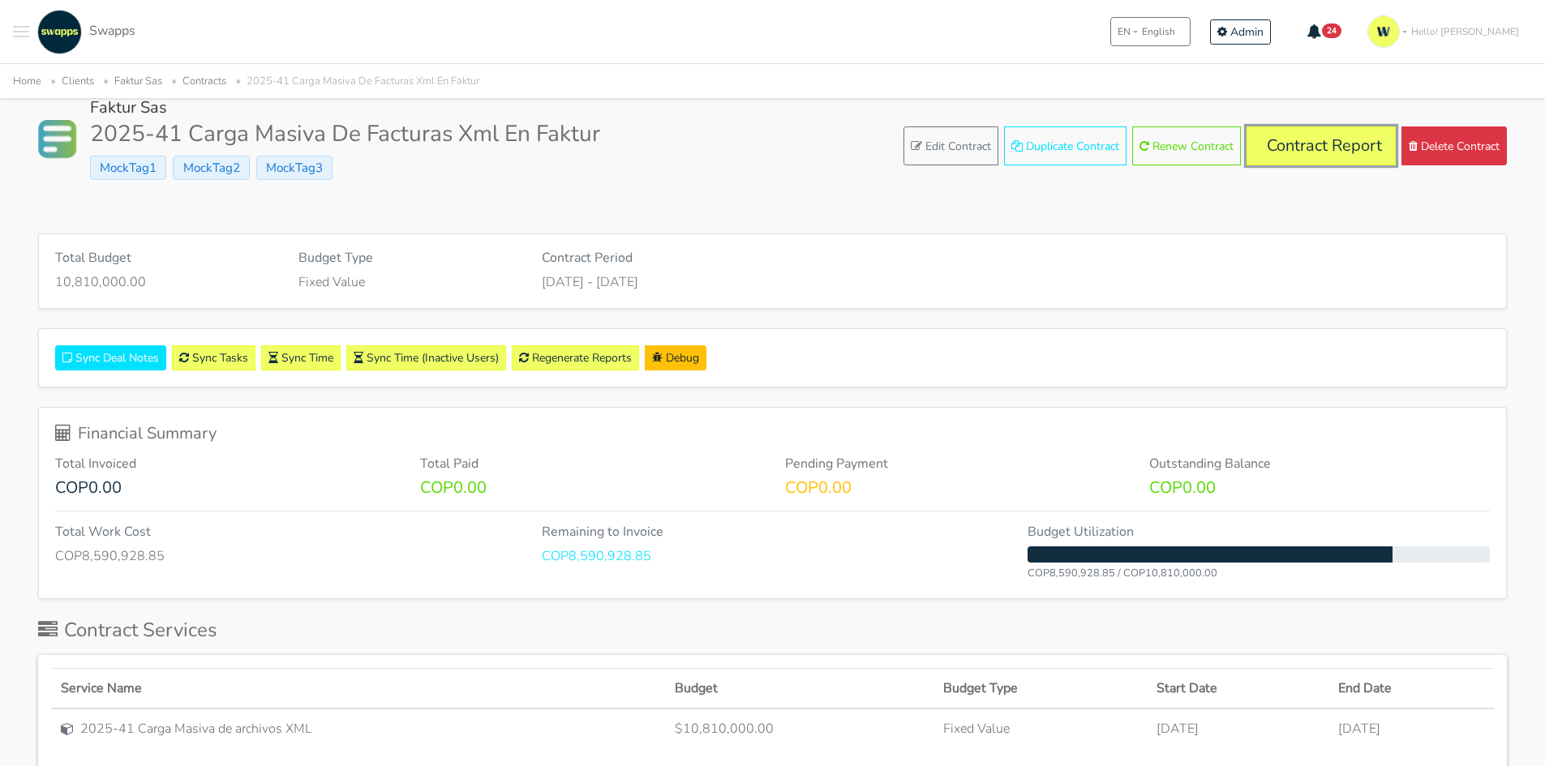
click at [1326, 142] on link "Contract Report" at bounding box center [1320, 146] width 149 height 39
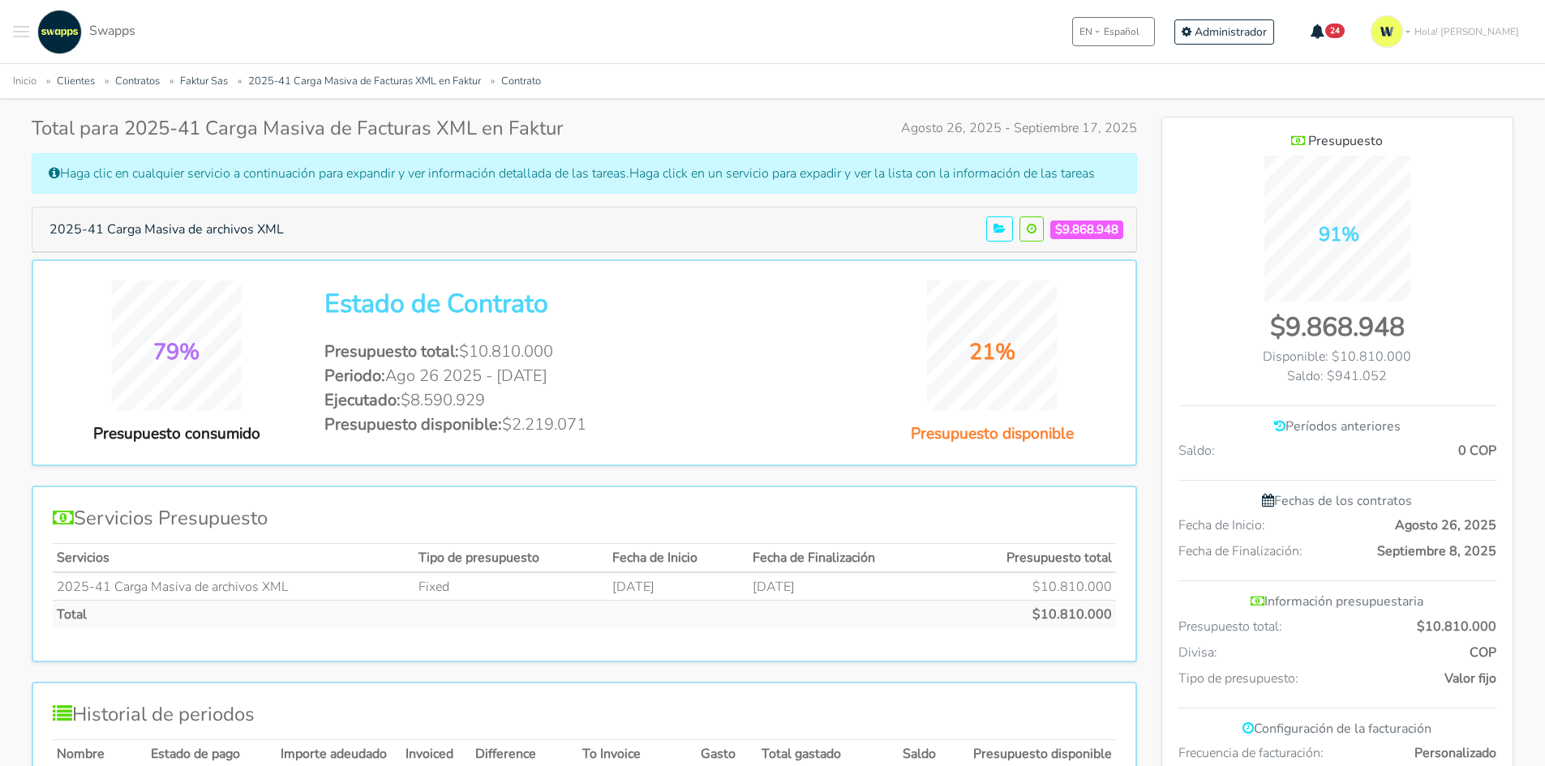
scroll to position [81, 0]
